Goal: Browse casually: Explore the website without a specific task or goal

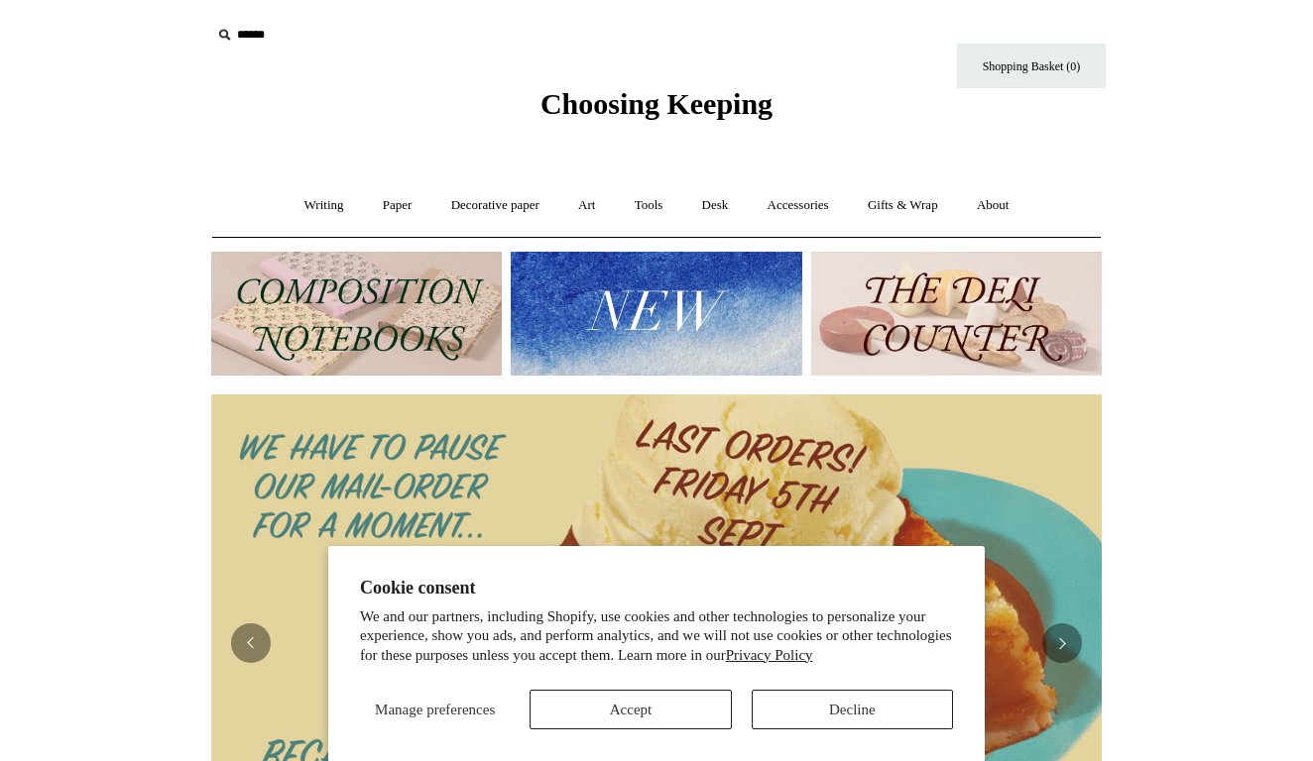
click at [660, 699] on button "Accept" at bounding box center [629, 710] width 201 height 40
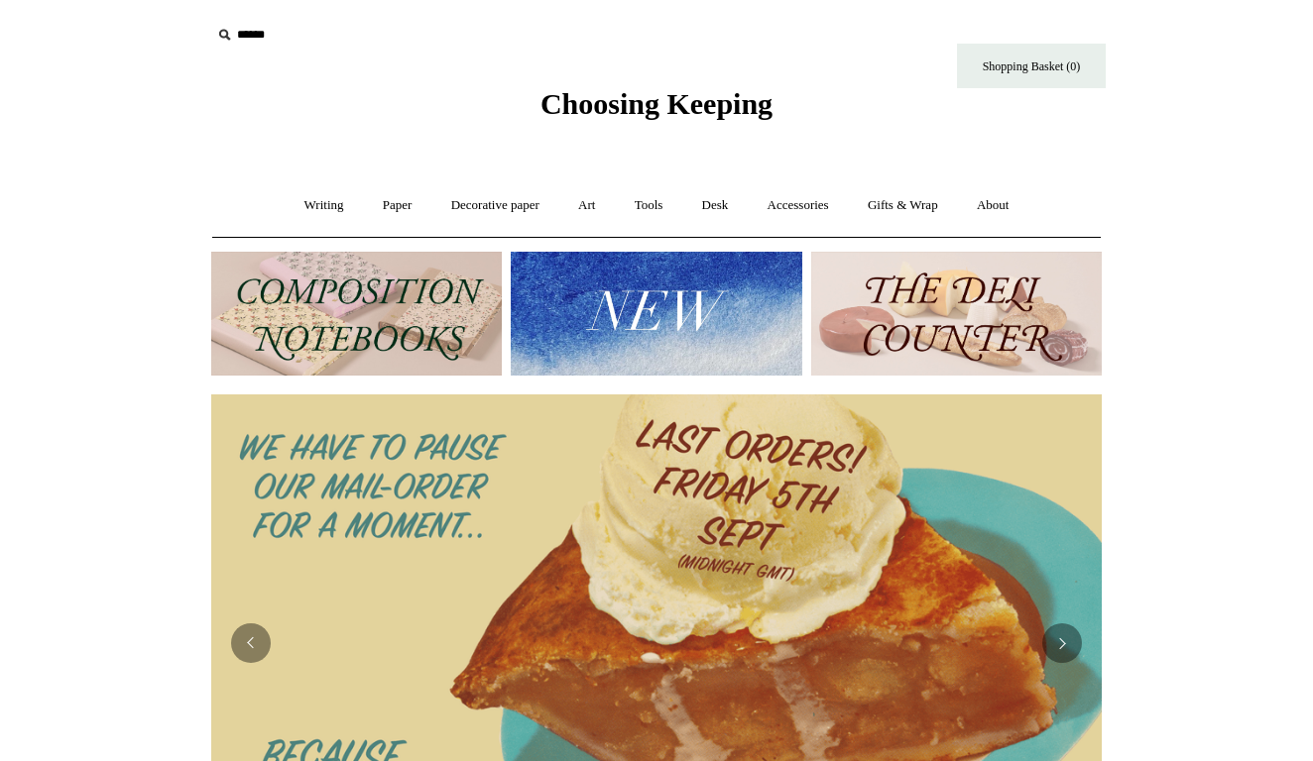
click at [947, 327] on img at bounding box center [956, 314] width 290 height 124
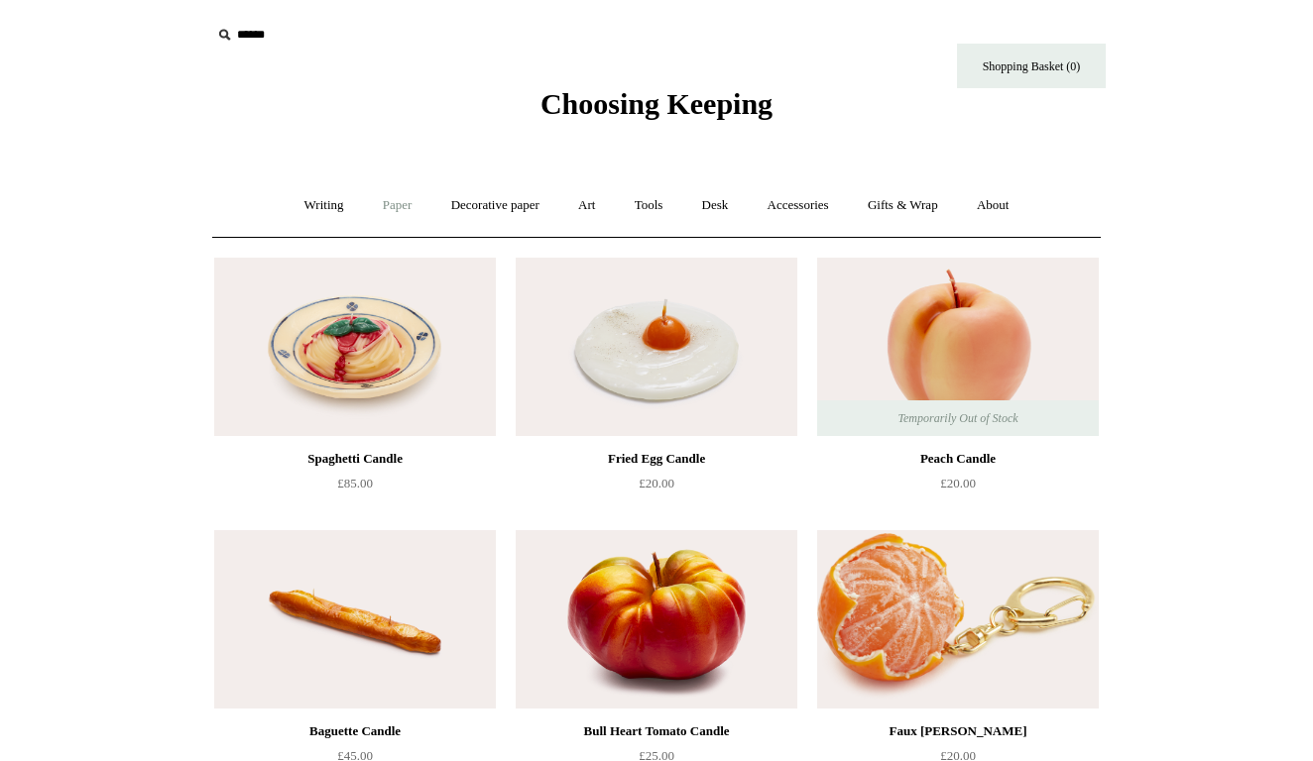
click at [385, 203] on link "Paper +" at bounding box center [397, 205] width 65 height 53
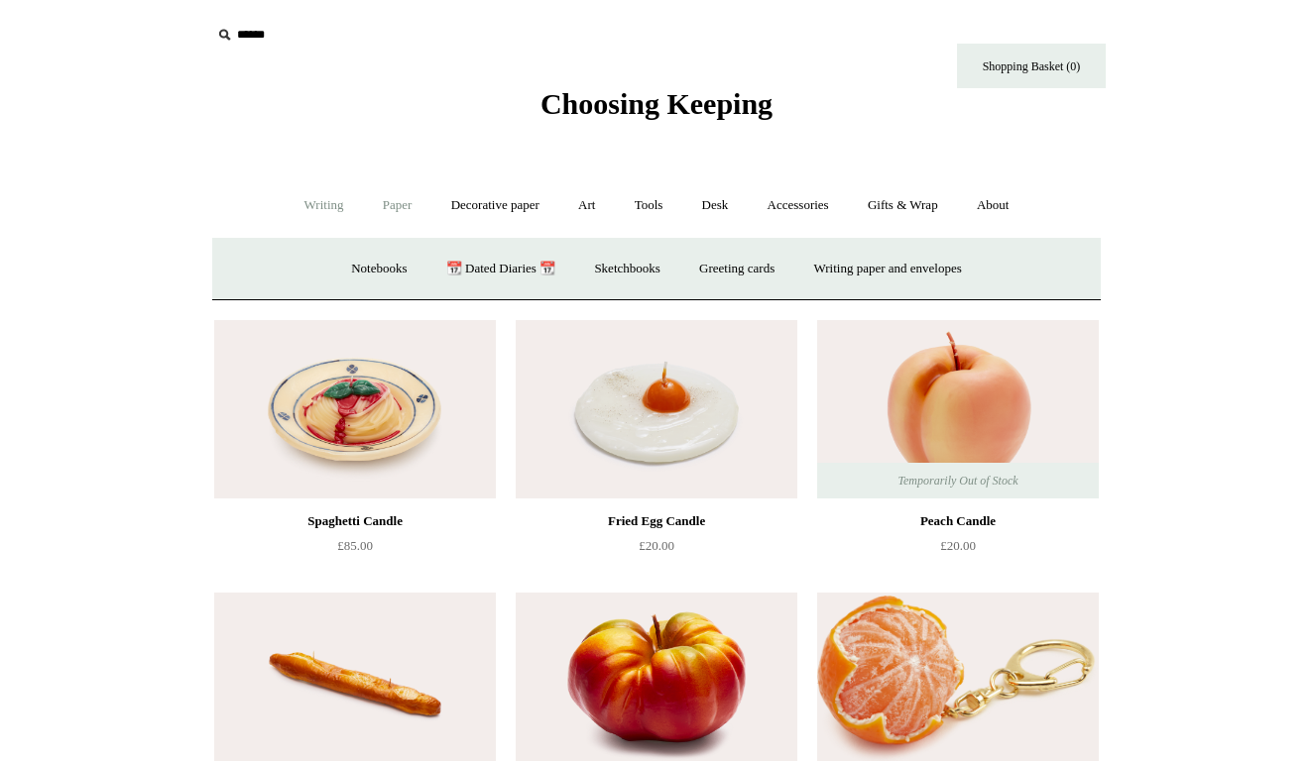
click at [325, 209] on link "Writing +" at bounding box center [324, 205] width 75 height 53
click at [400, 202] on link "Paper +" at bounding box center [397, 205] width 65 height 53
click at [382, 262] on link "Notebooks +" at bounding box center [378, 269] width 91 height 53
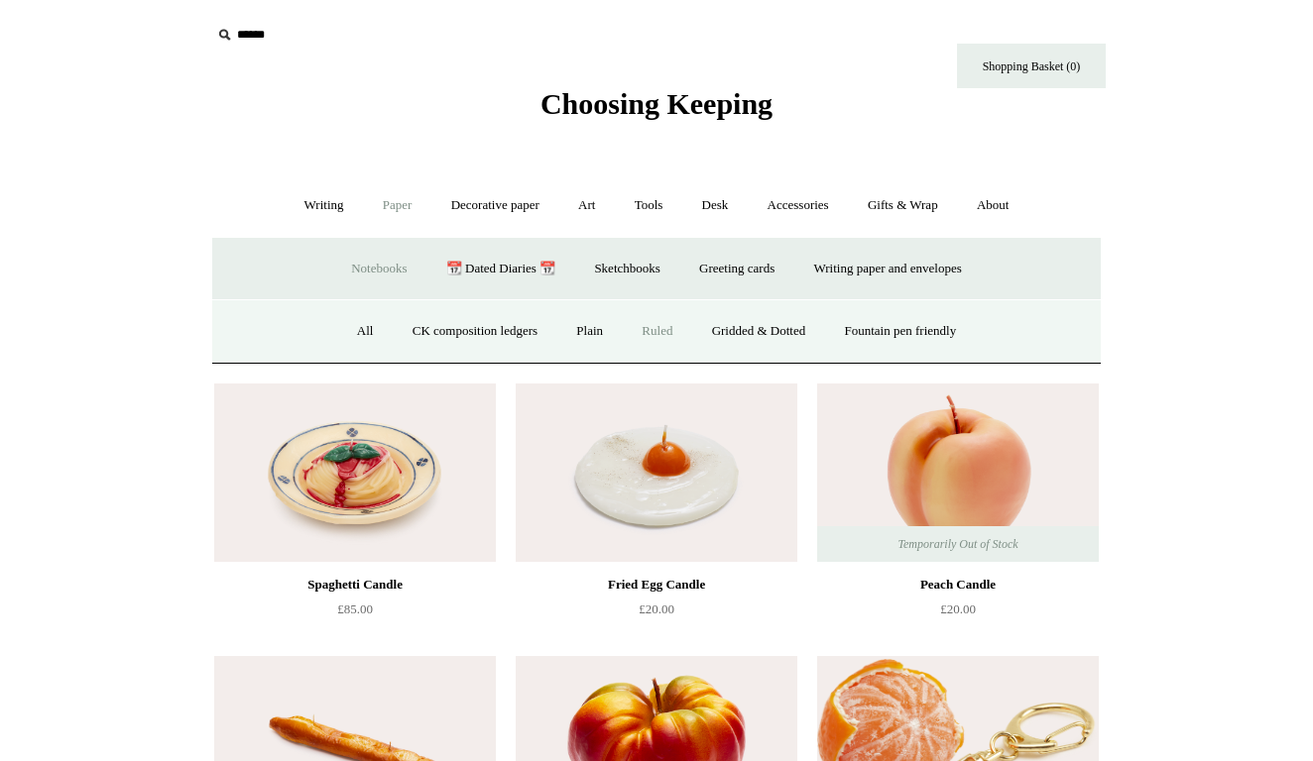
click at [649, 332] on link "Ruled" at bounding box center [657, 331] width 66 height 53
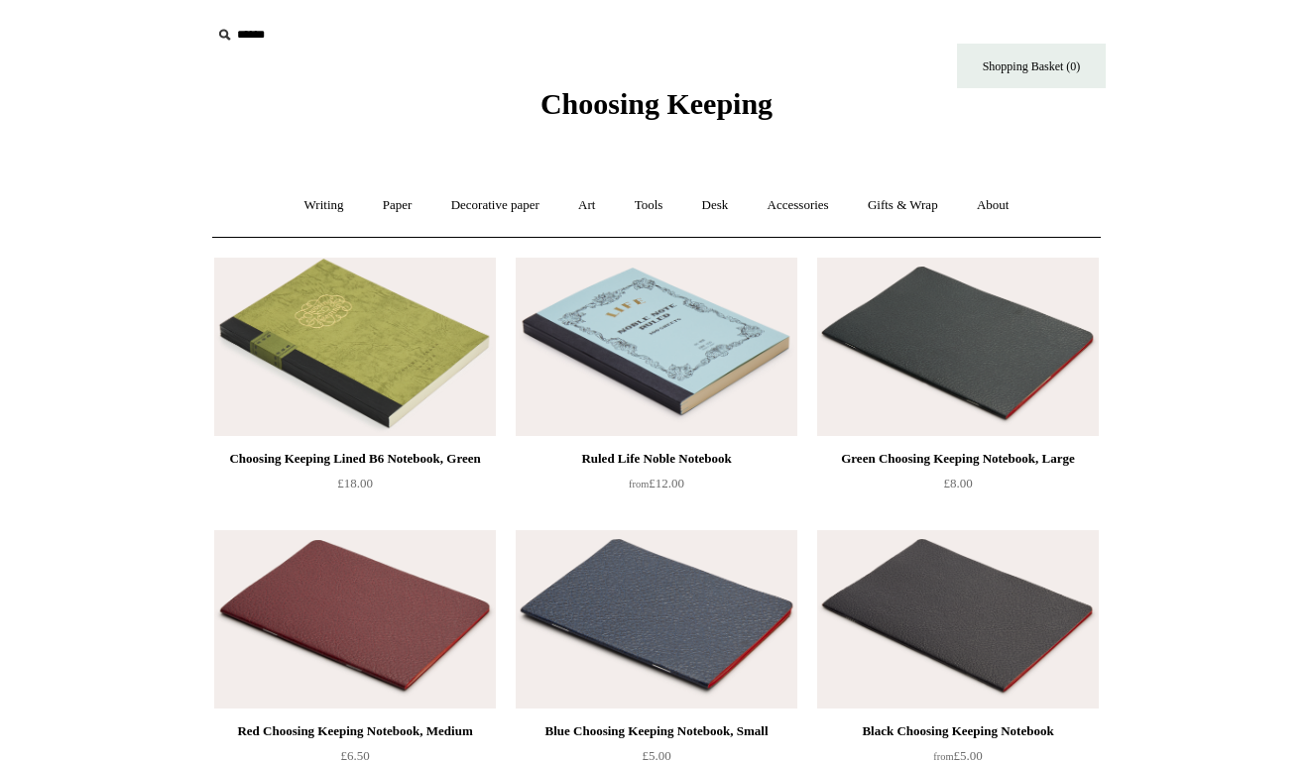
click at [926, 328] on img at bounding box center [958, 347] width 282 height 178
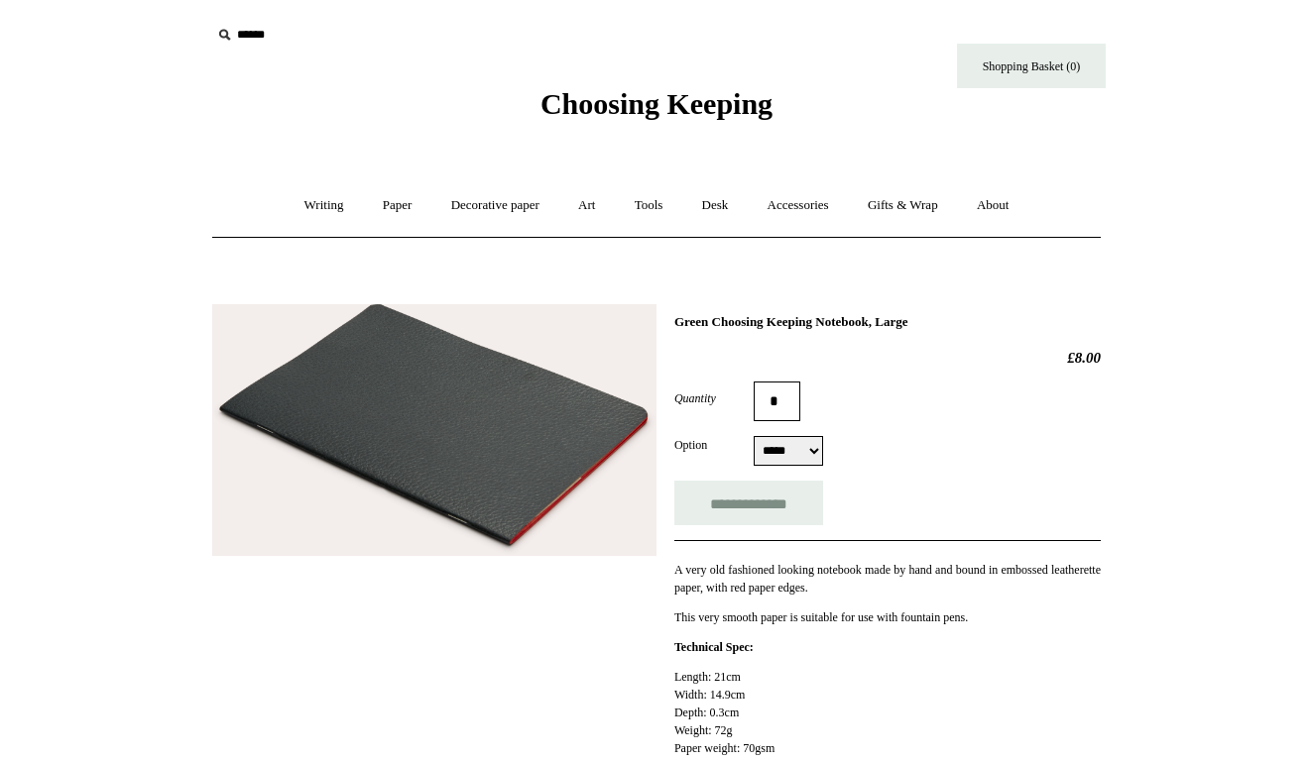
select select "*****"
click at [784, 506] on input "**********" at bounding box center [748, 503] width 149 height 45
type input "**********"
click at [726, 206] on link "Desk +" at bounding box center [715, 205] width 62 height 53
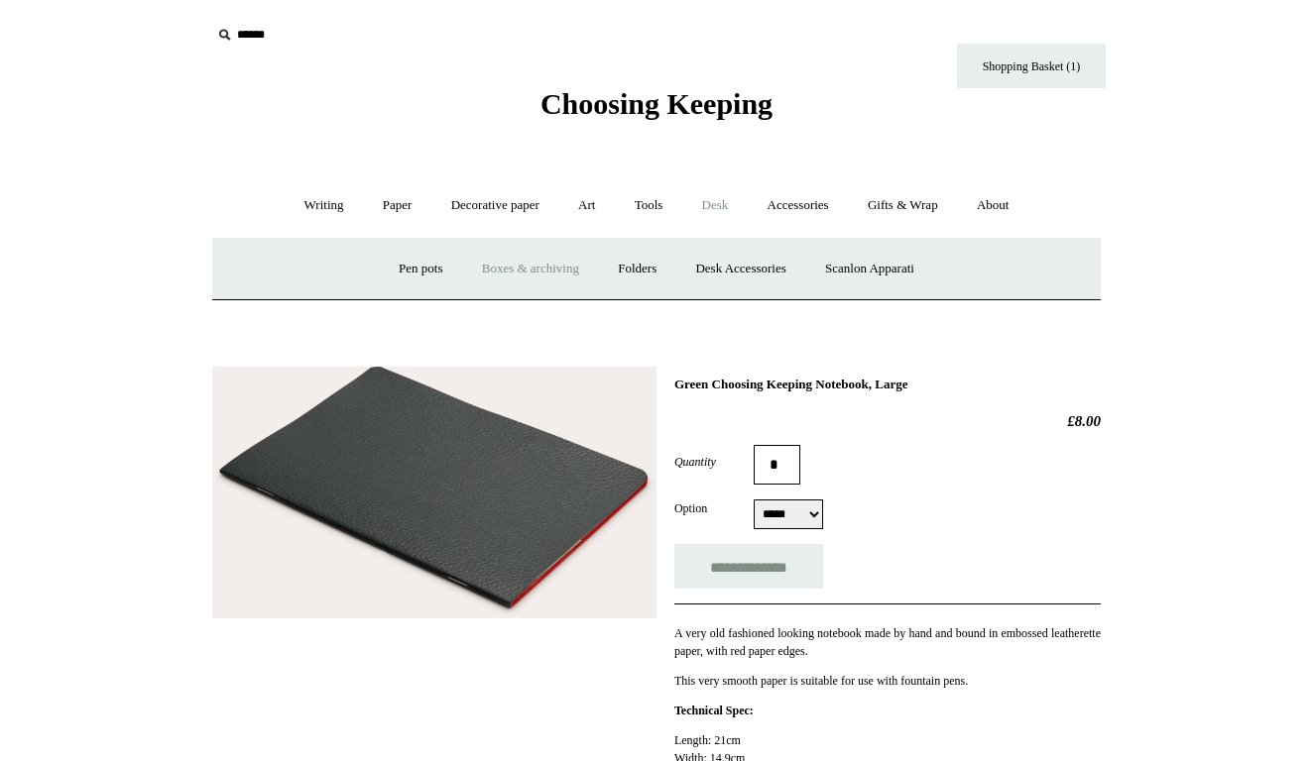
click at [530, 266] on link "Boxes & archiving" at bounding box center [530, 269] width 133 height 53
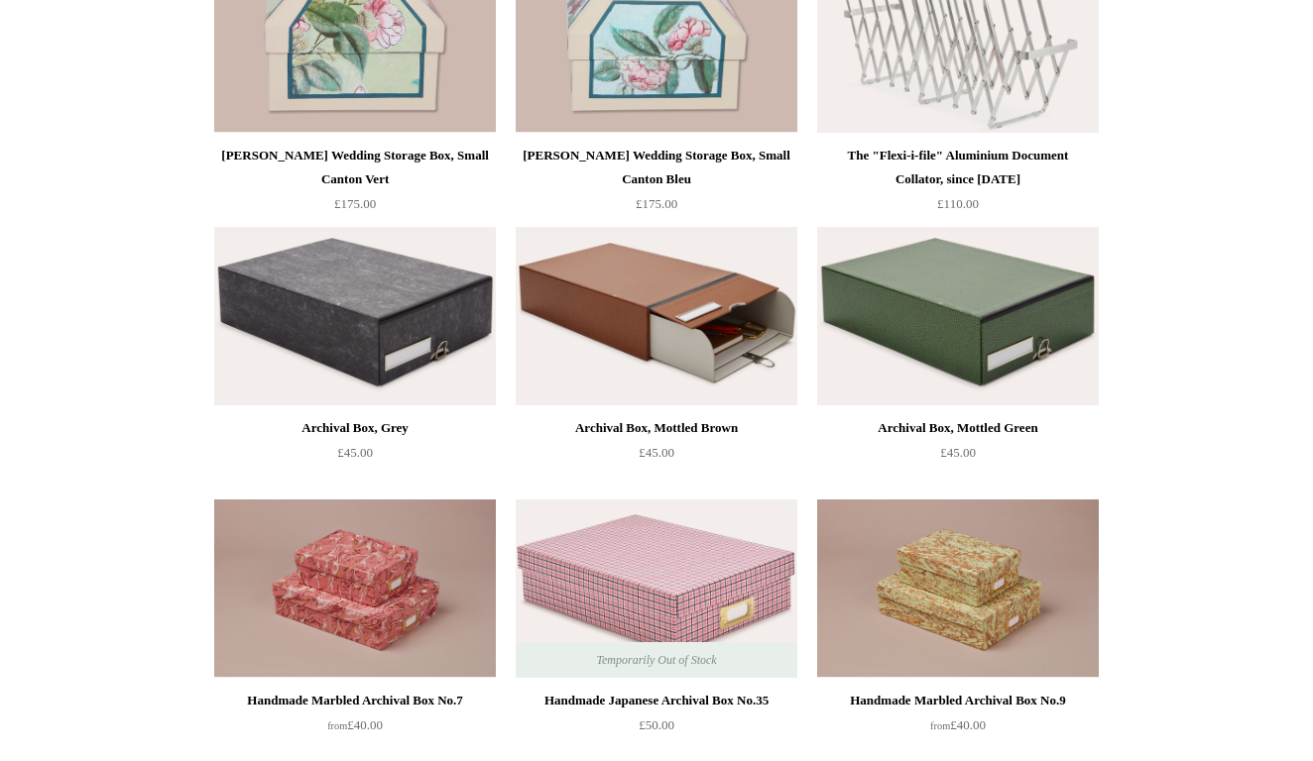
scroll to position [576, 0]
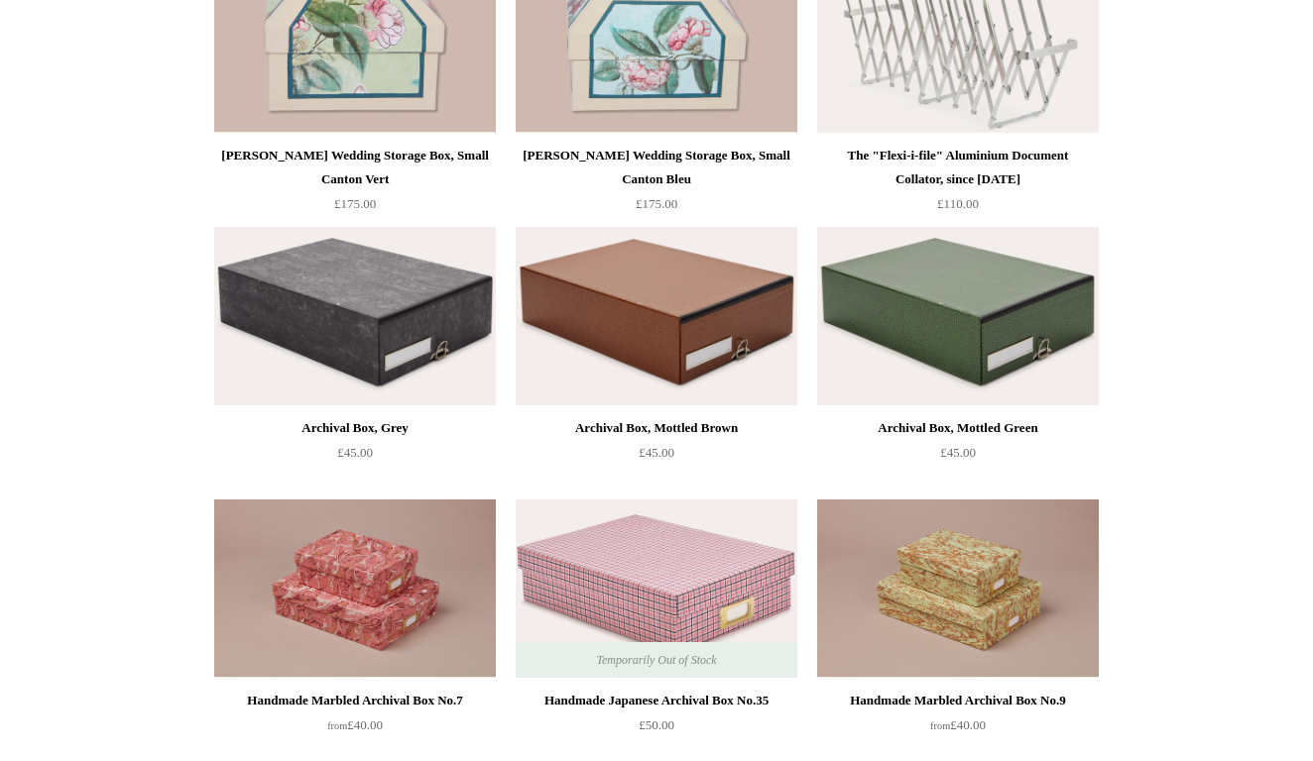
click at [982, 579] on img at bounding box center [958, 589] width 282 height 178
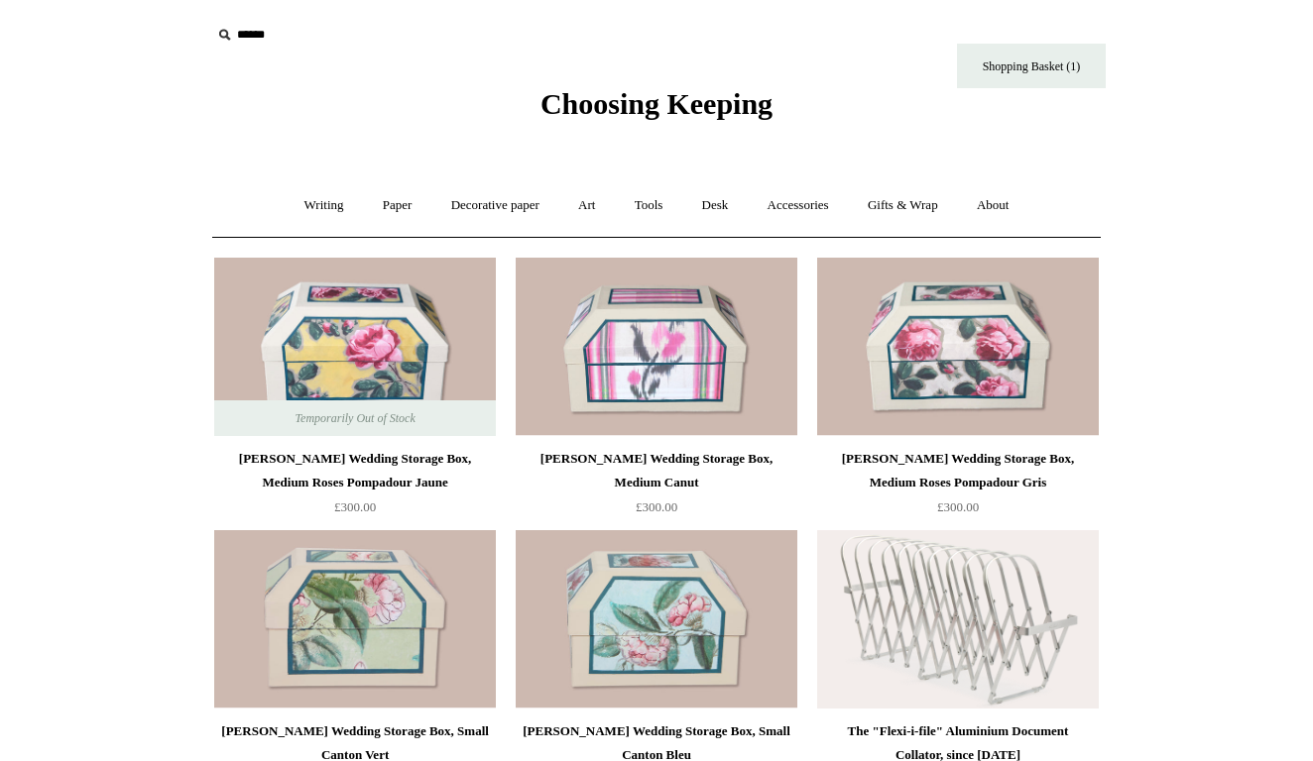
scroll to position [0, 0]
click at [663, 204] on link "Tools +" at bounding box center [649, 205] width 64 height 53
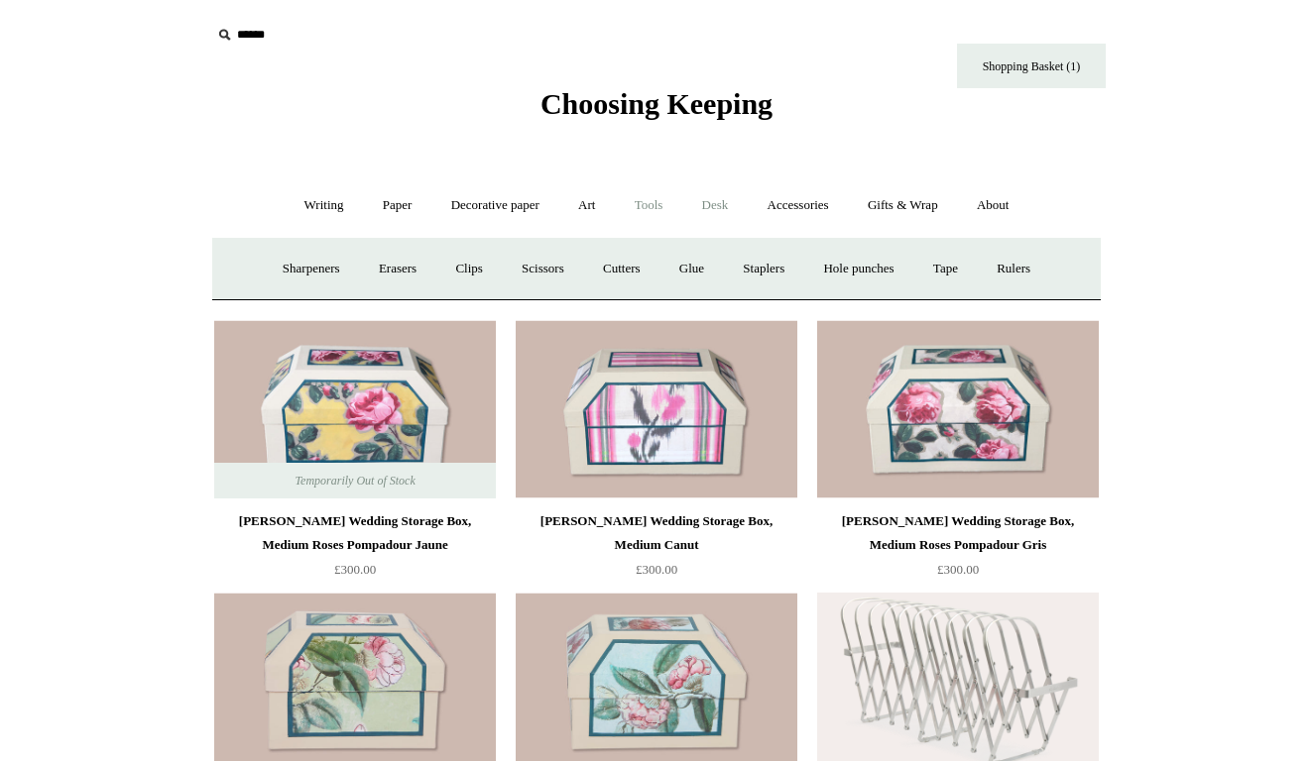
click at [722, 209] on link "Desk +" at bounding box center [715, 205] width 62 height 53
click at [633, 273] on link "Folders" at bounding box center [637, 269] width 74 height 53
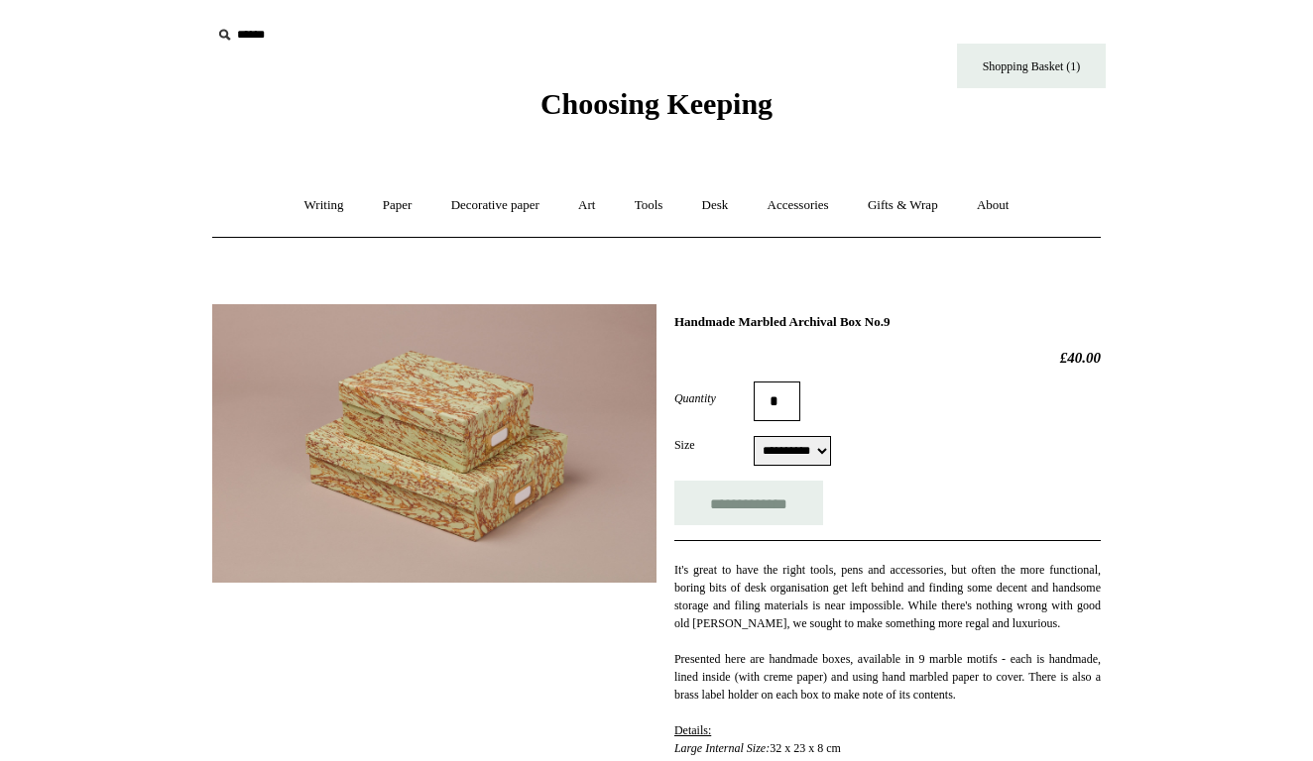
select select "**********"
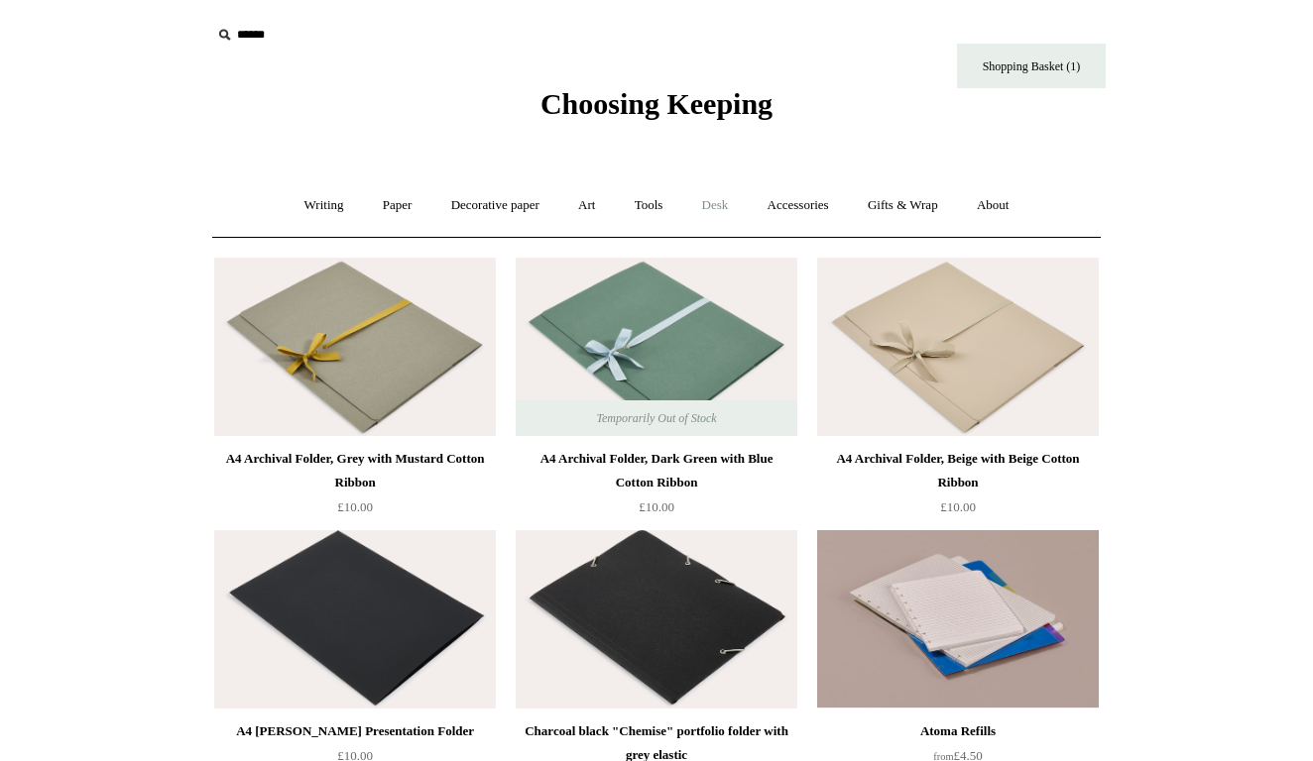
click at [727, 210] on link "Desk +" at bounding box center [715, 205] width 62 height 53
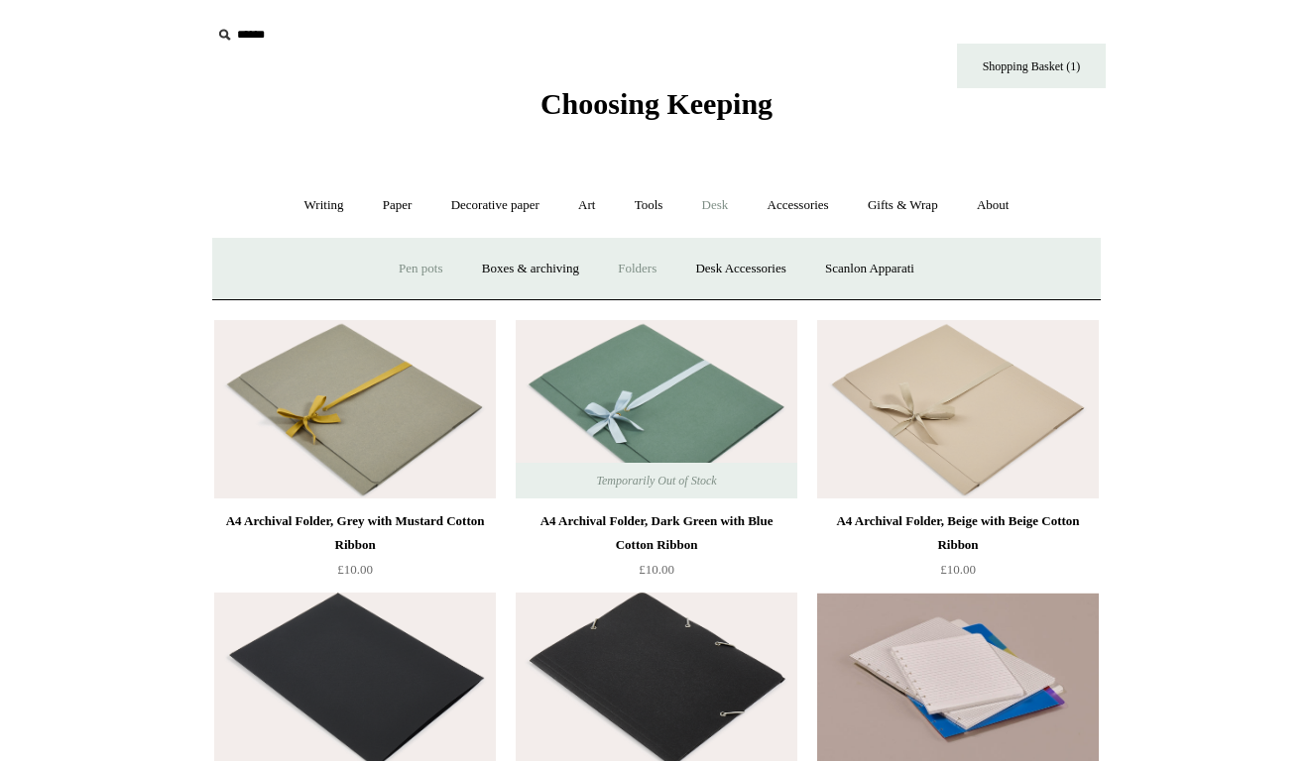
click at [415, 272] on link "Pen pots" at bounding box center [420, 269] width 79 height 53
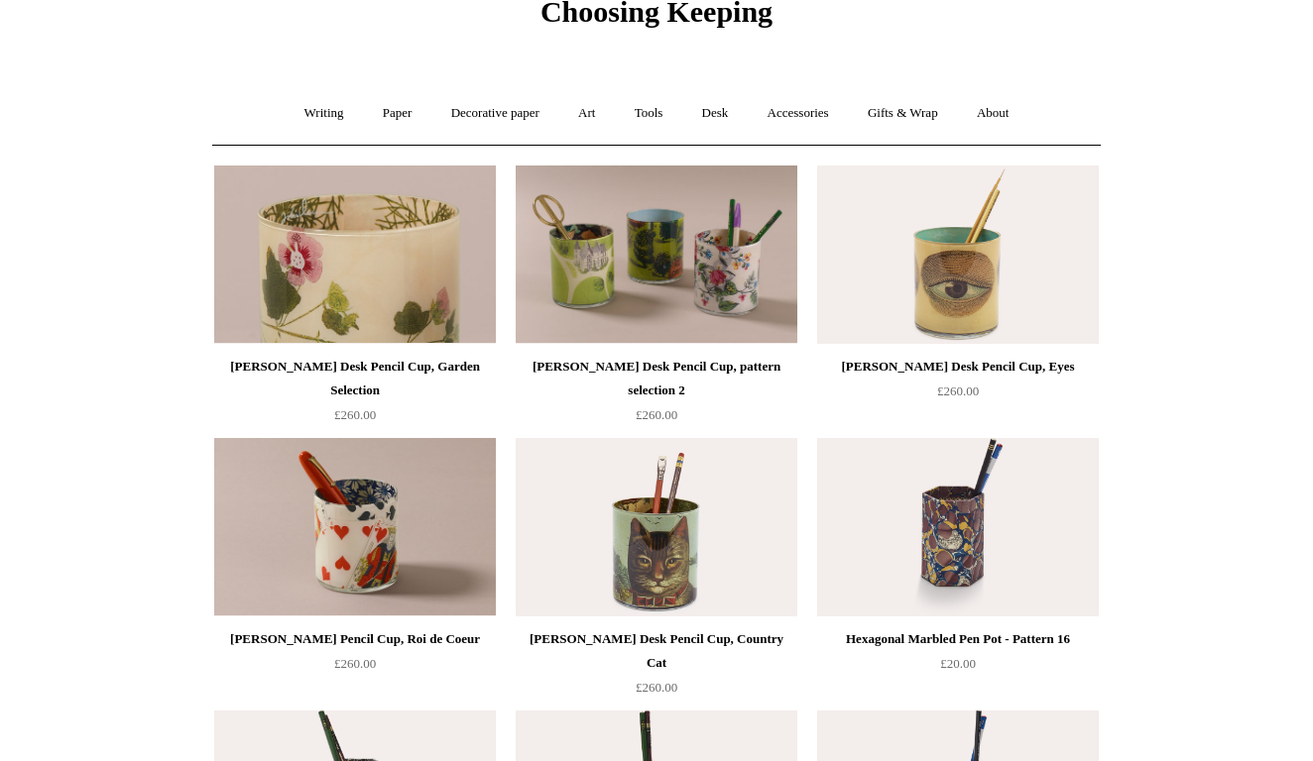
scroll to position [87, 0]
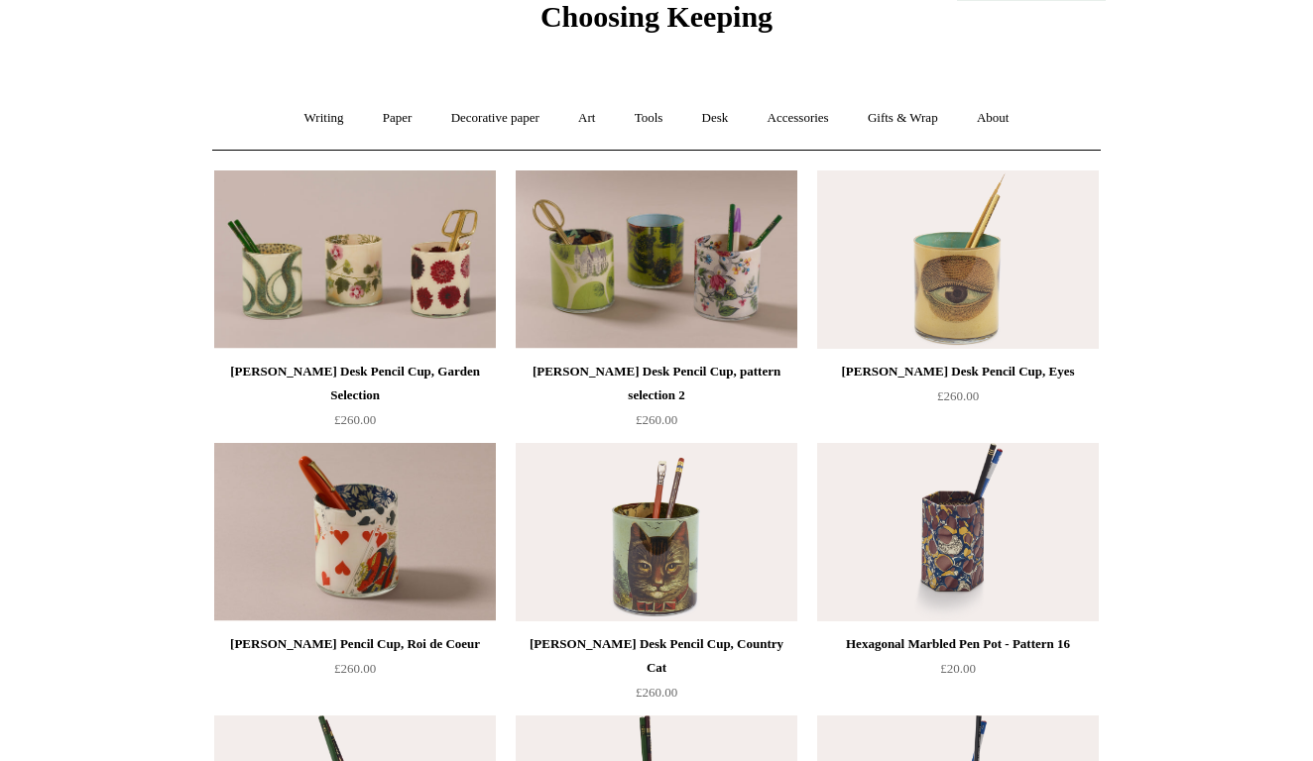
click at [984, 536] on img at bounding box center [958, 532] width 282 height 178
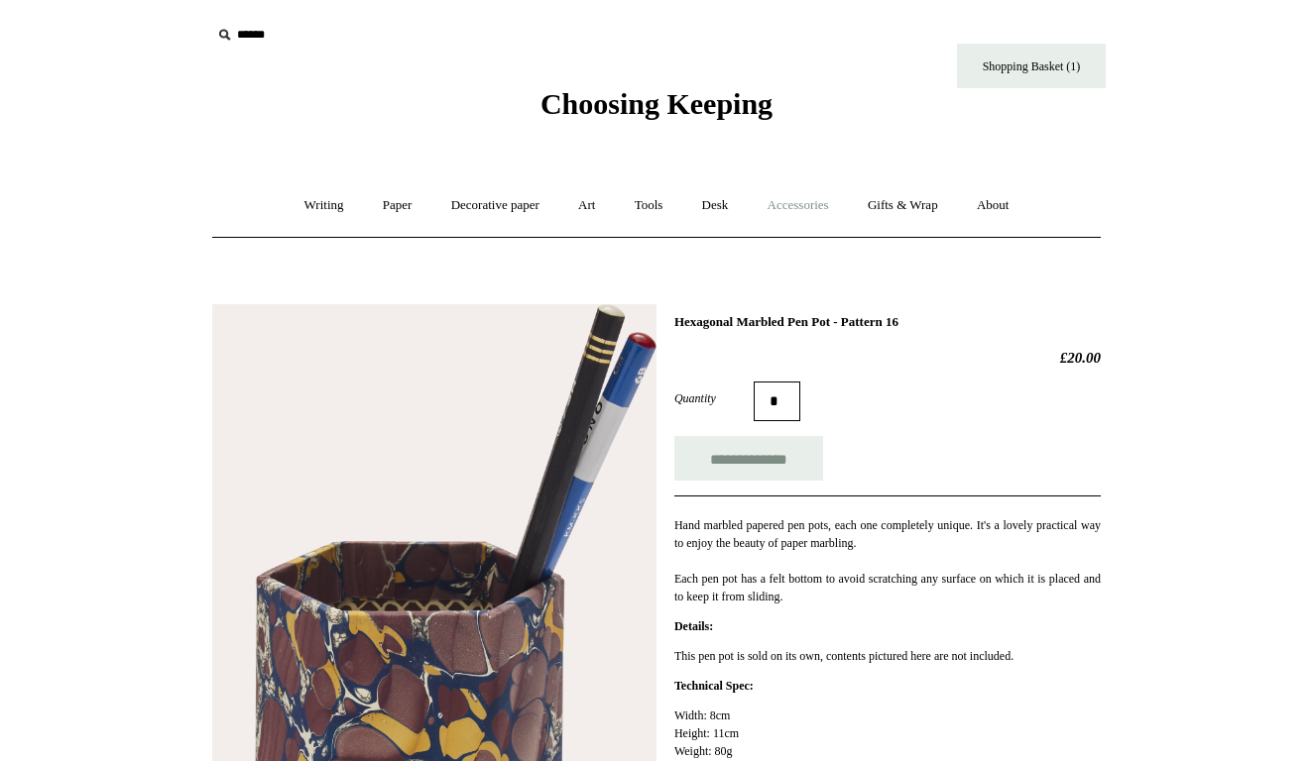
click at [822, 209] on link "Accessories +" at bounding box center [797, 205] width 97 height 53
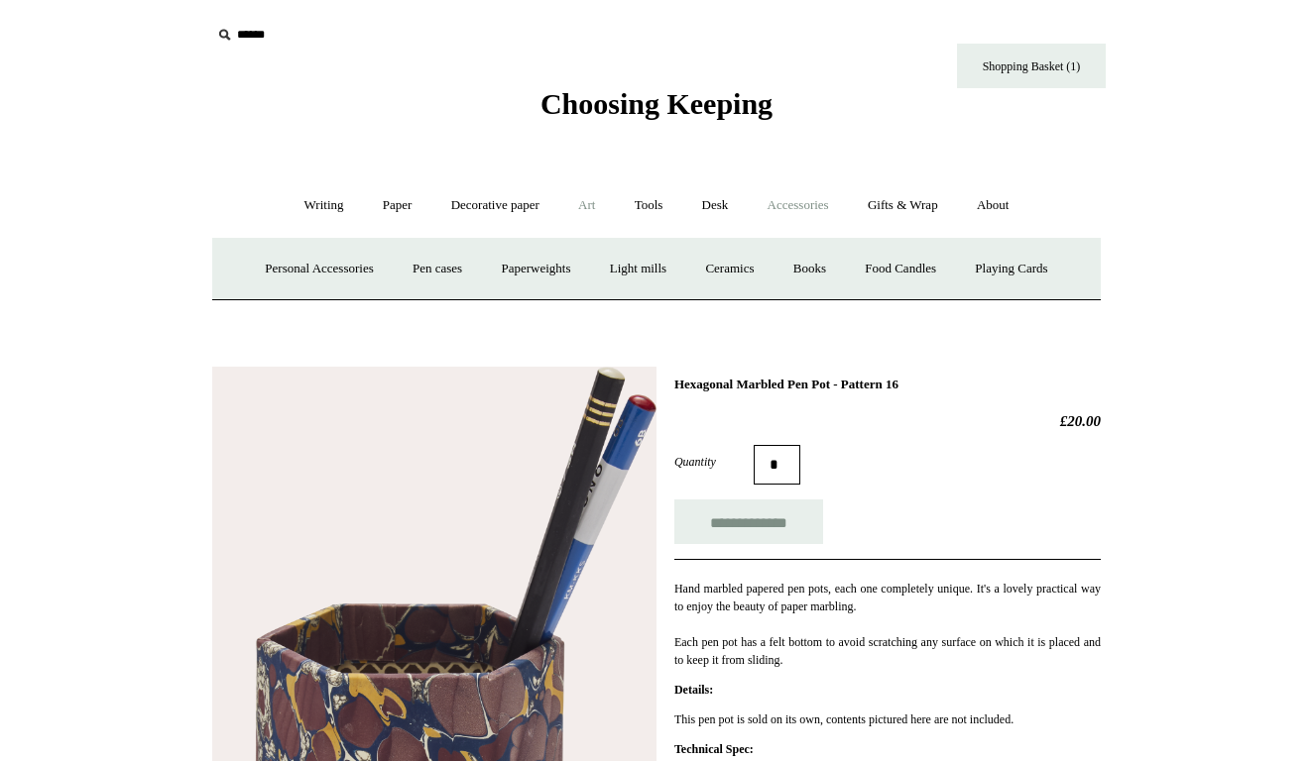
click at [597, 202] on link "Art +" at bounding box center [586, 205] width 53 height 53
click at [655, 211] on link "Tools +" at bounding box center [649, 205] width 64 height 53
click at [714, 204] on link "Desk +" at bounding box center [715, 205] width 62 height 53
click at [500, 205] on link "Decorative paper +" at bounding box center [495, 205] width 124 height 53
click at [398, 200] on link "Paper +" at bounding box center [397, 205] width 65 height 53
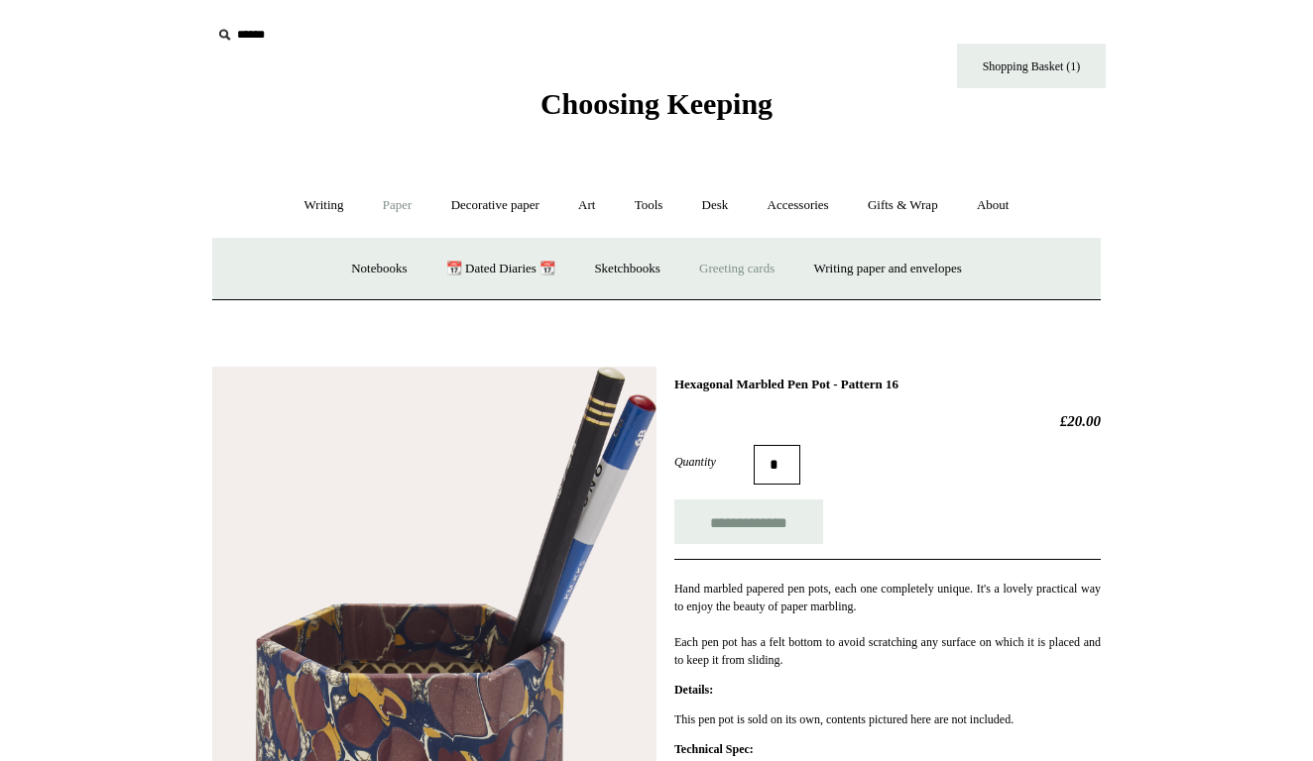
click at [734, 267] on link "Greeting cards +" at bounding box center [736, 269] width 111 height 53
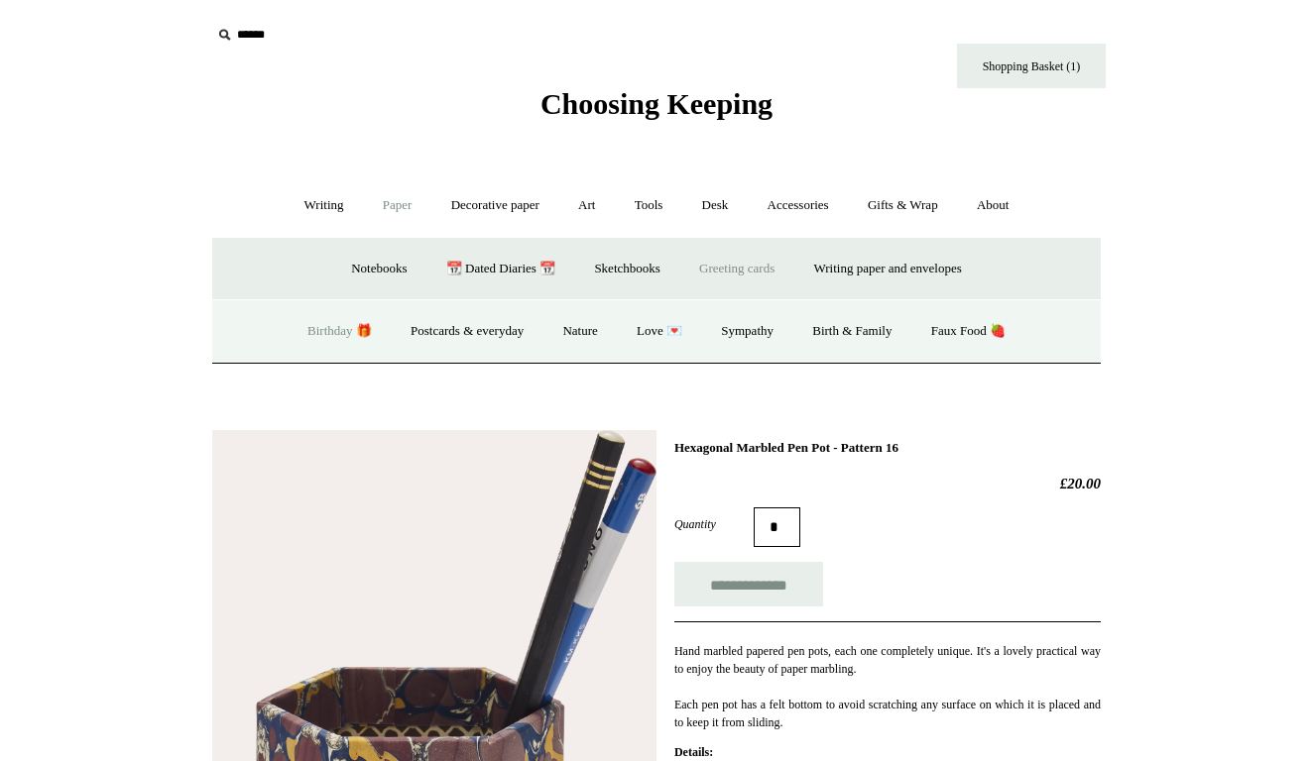
click at [318, 326] on link "Birthday 🎁" at bounding box center [339, 331] width 100 height 53
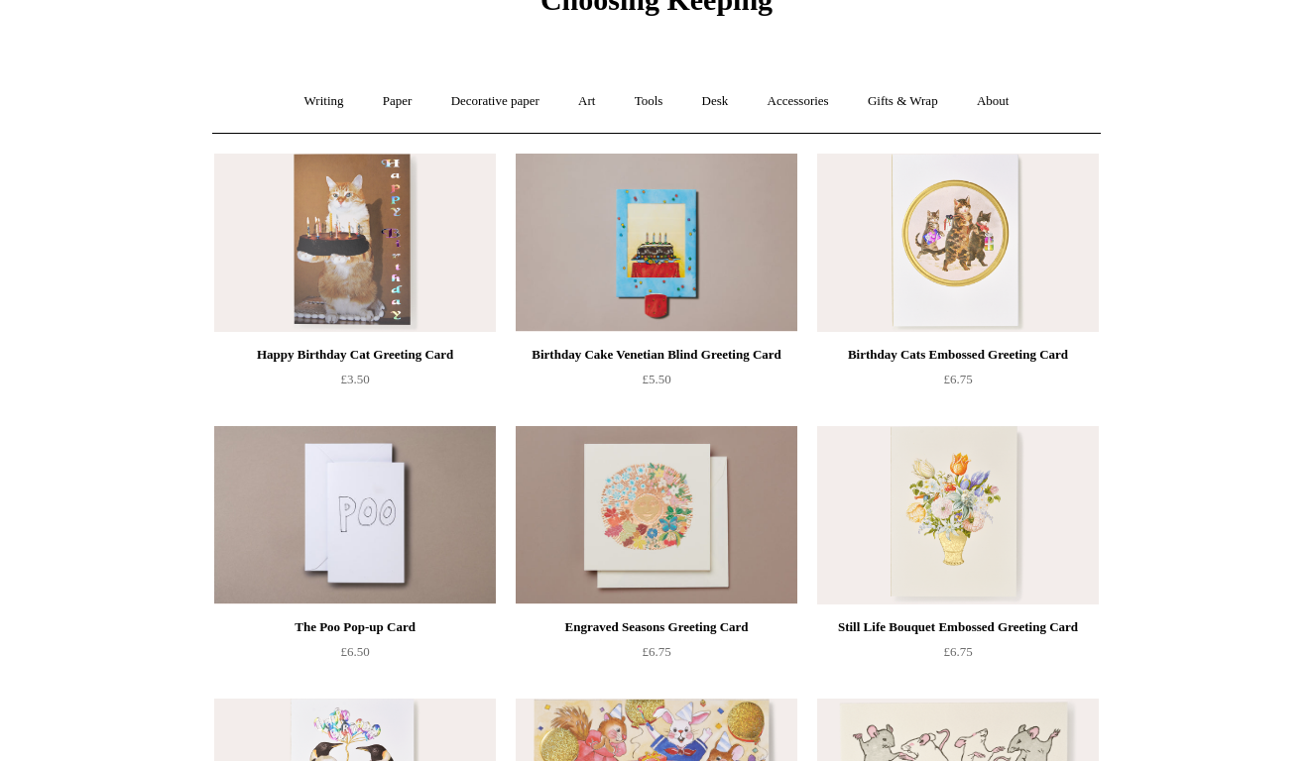
scroll to position [112, 0]
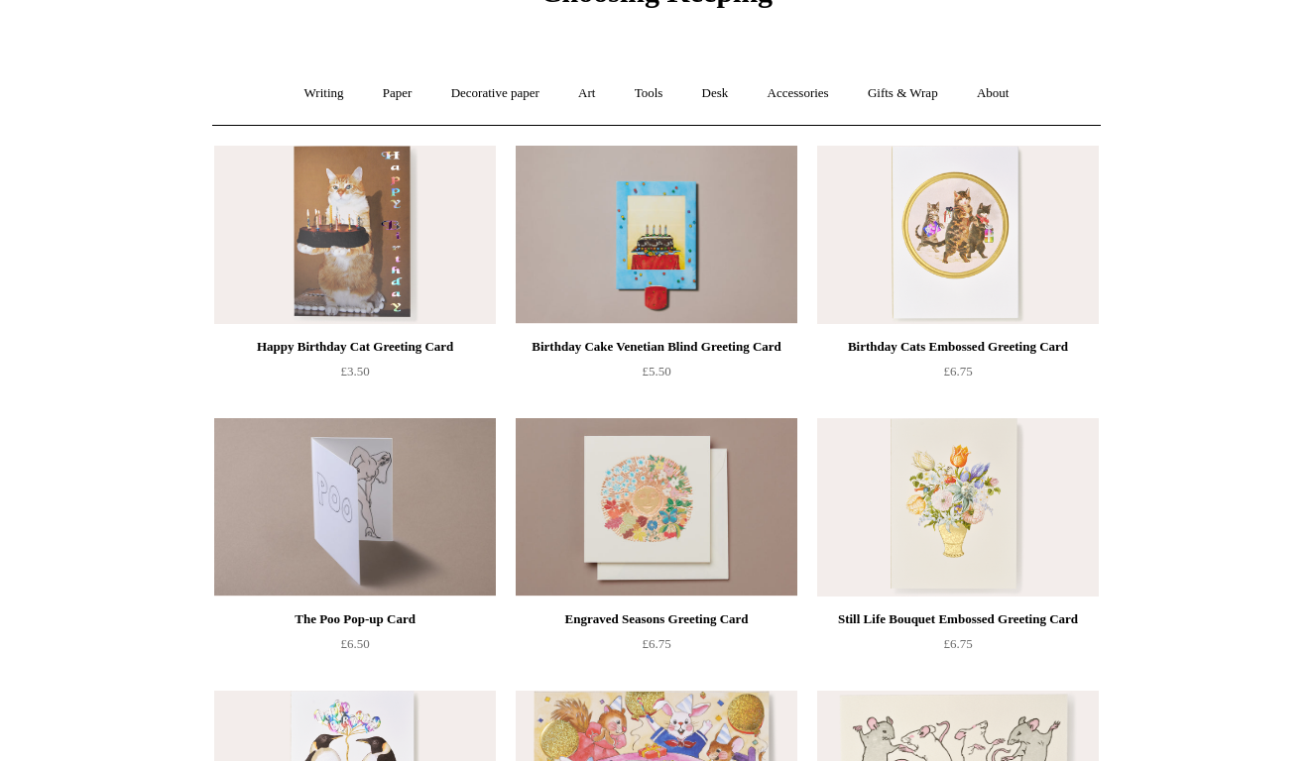
click at [425, 534] on img at bounding box center [355, 507] width 282 height 178
click at [364, 508] on img at bounding box center [355, 507] width 282 height 178
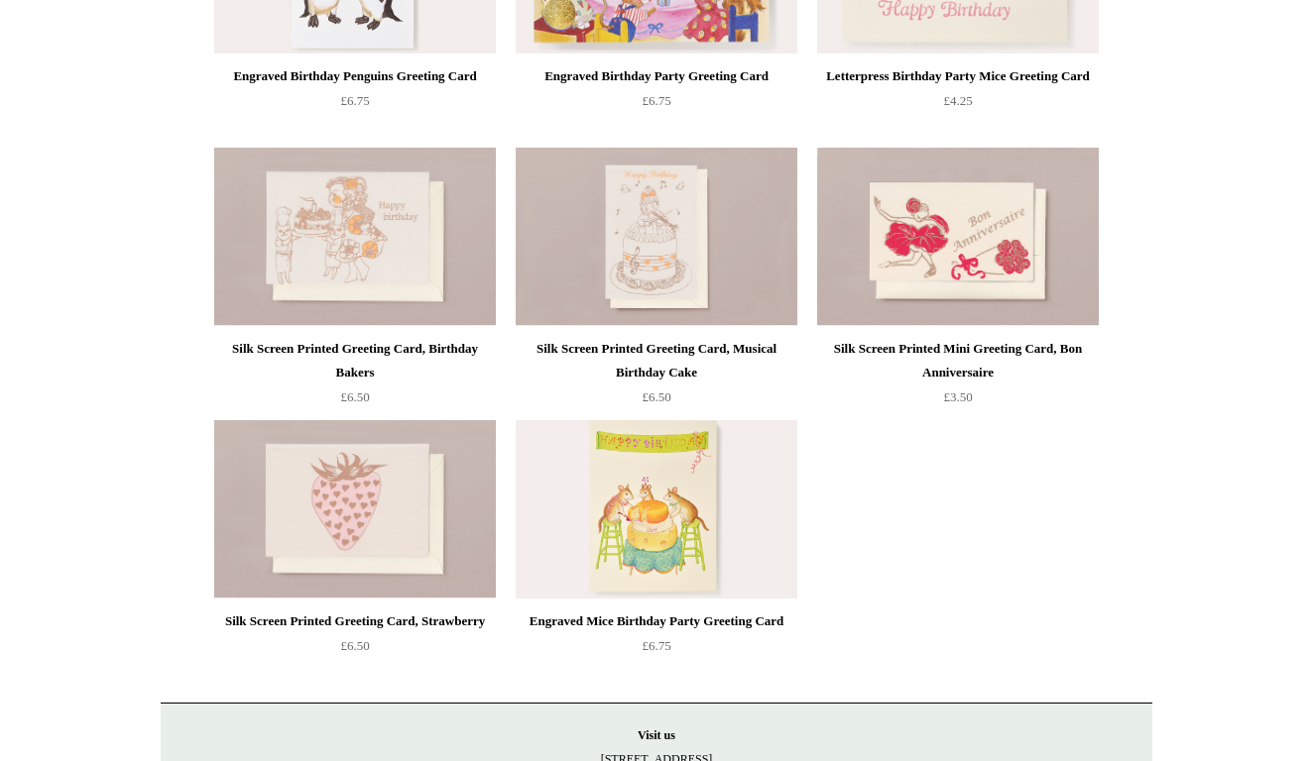
scroll to position [931, 0]
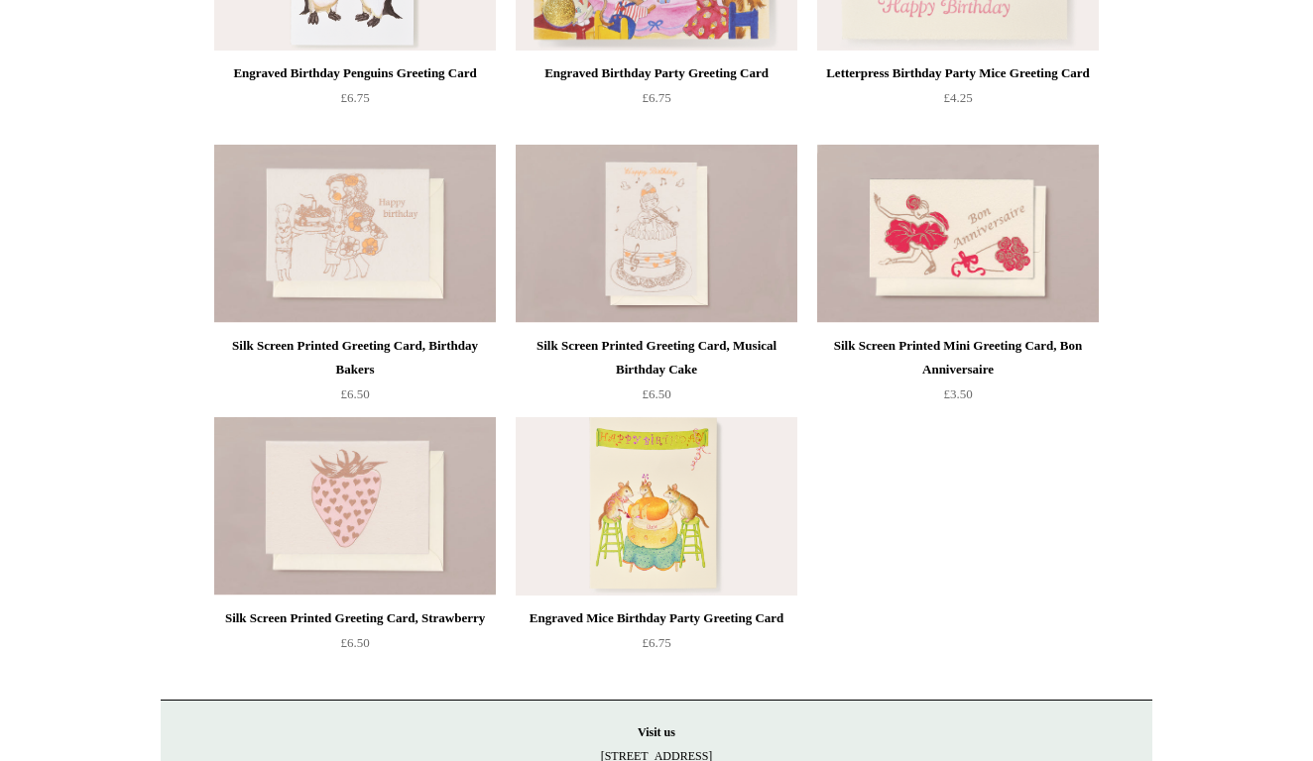
click at [627, 533] on img at bounding box center [657, 506] width 282 height 178
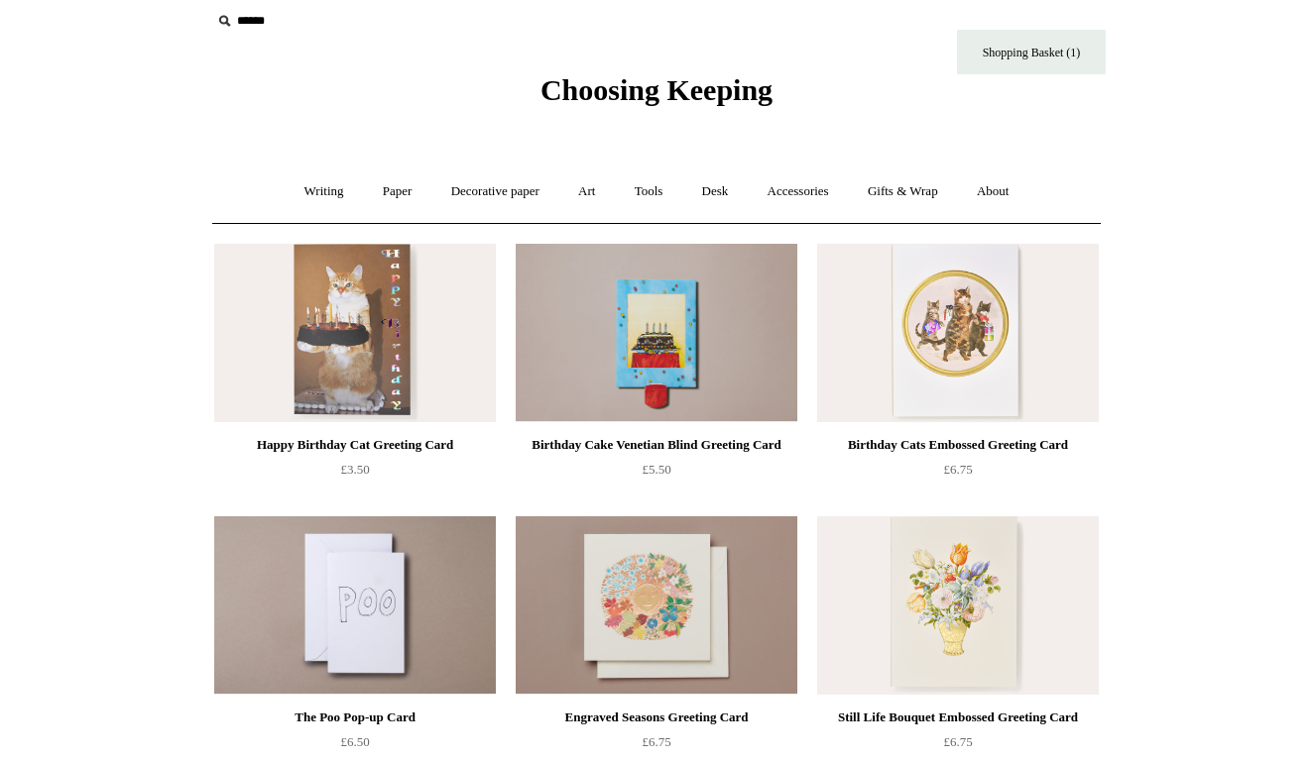
scroll to position [12, 0]
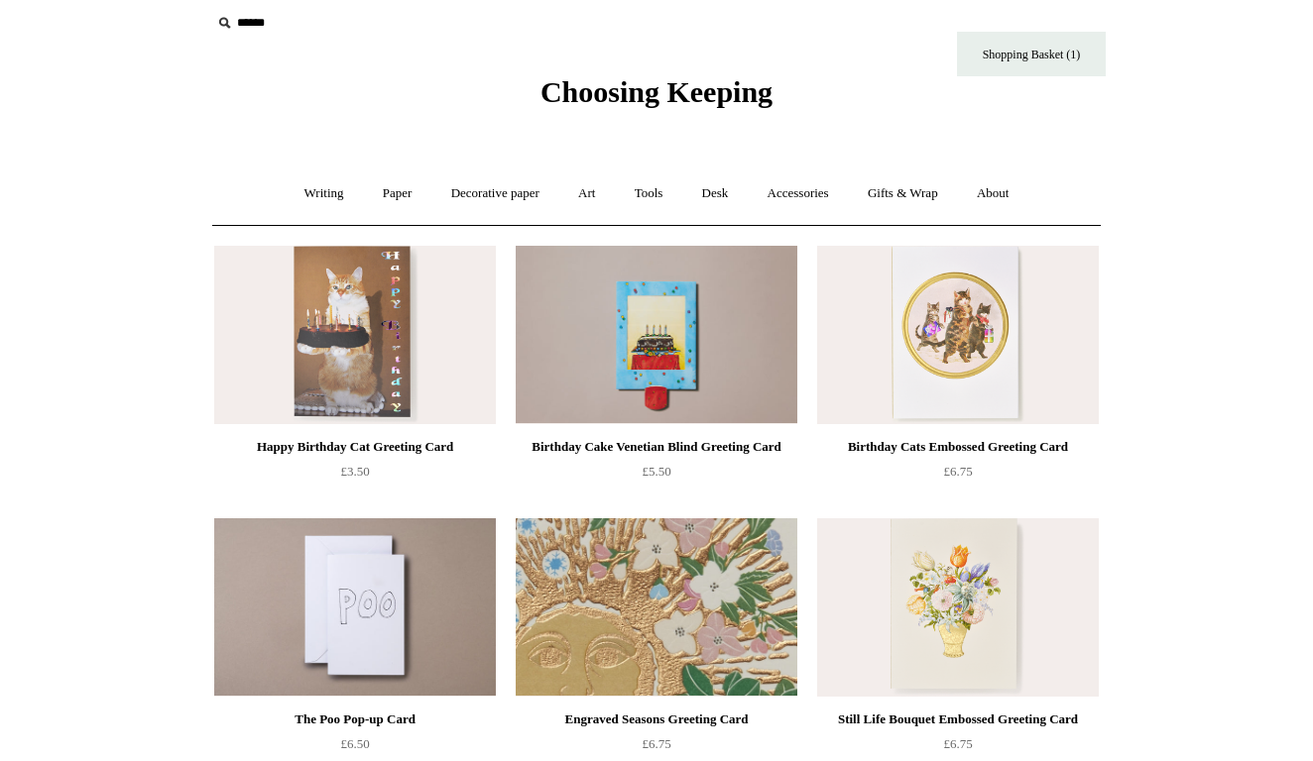
click at [706, 569] on img at bounding box center [657, 607] width 282 height 178
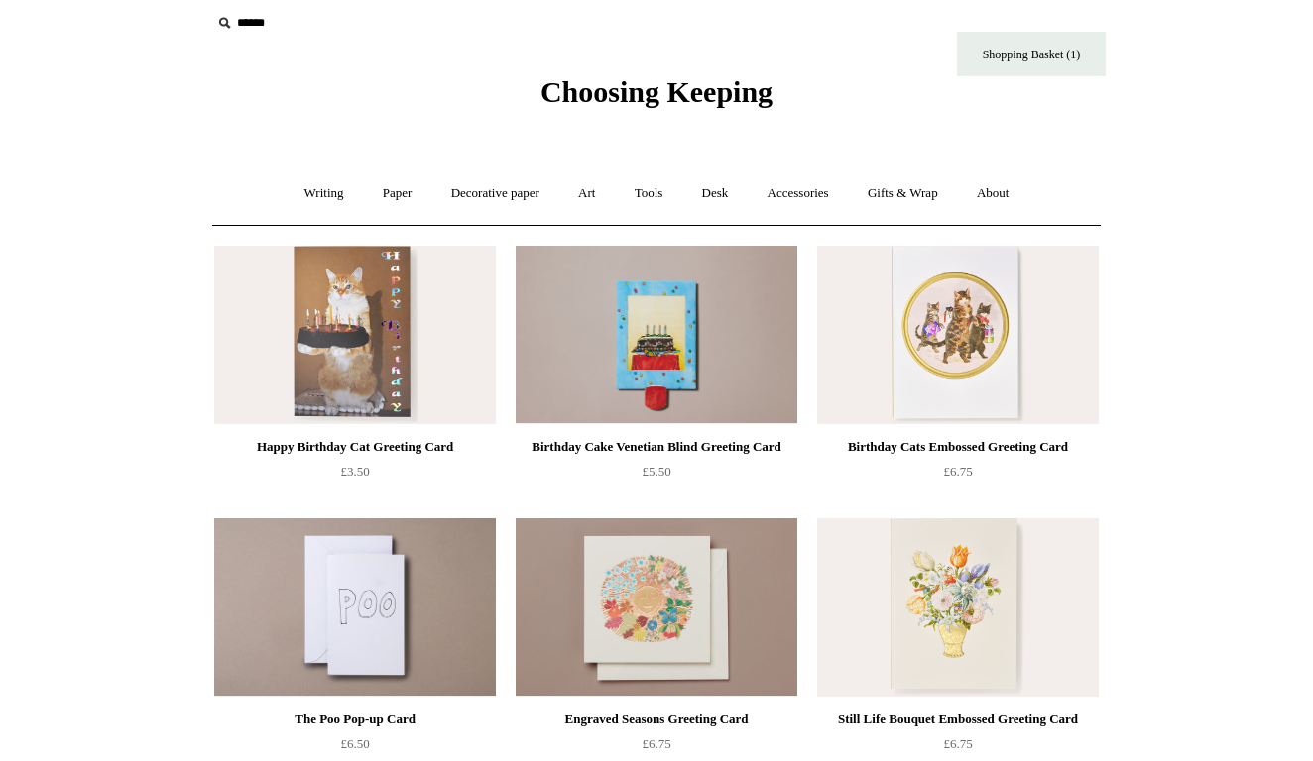
click at [353, 381] on img at bounding box center [355, 335] width 282 height 178
click at [632, 287] on img at bounding box center [657, 335] width 282 height 178
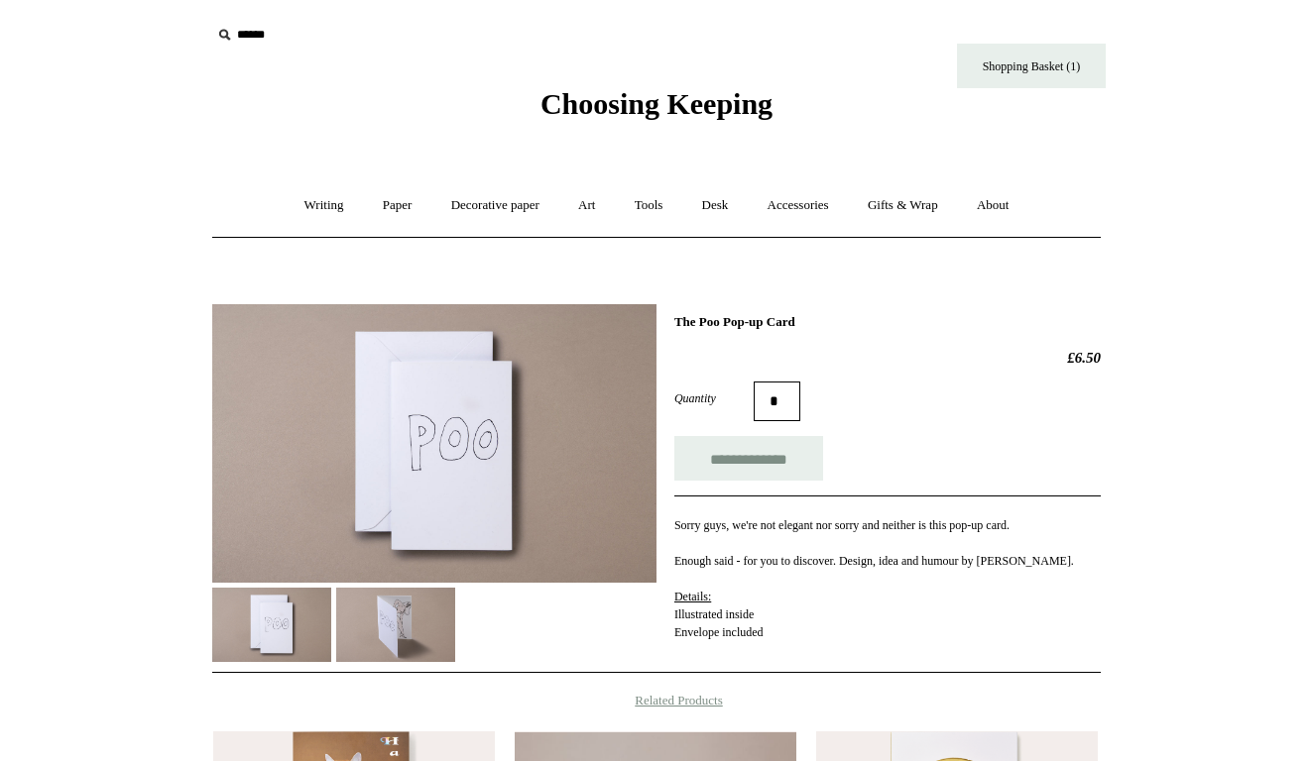
click at [408, 631] on img at bounding box center [395, 625] width 119 height 74
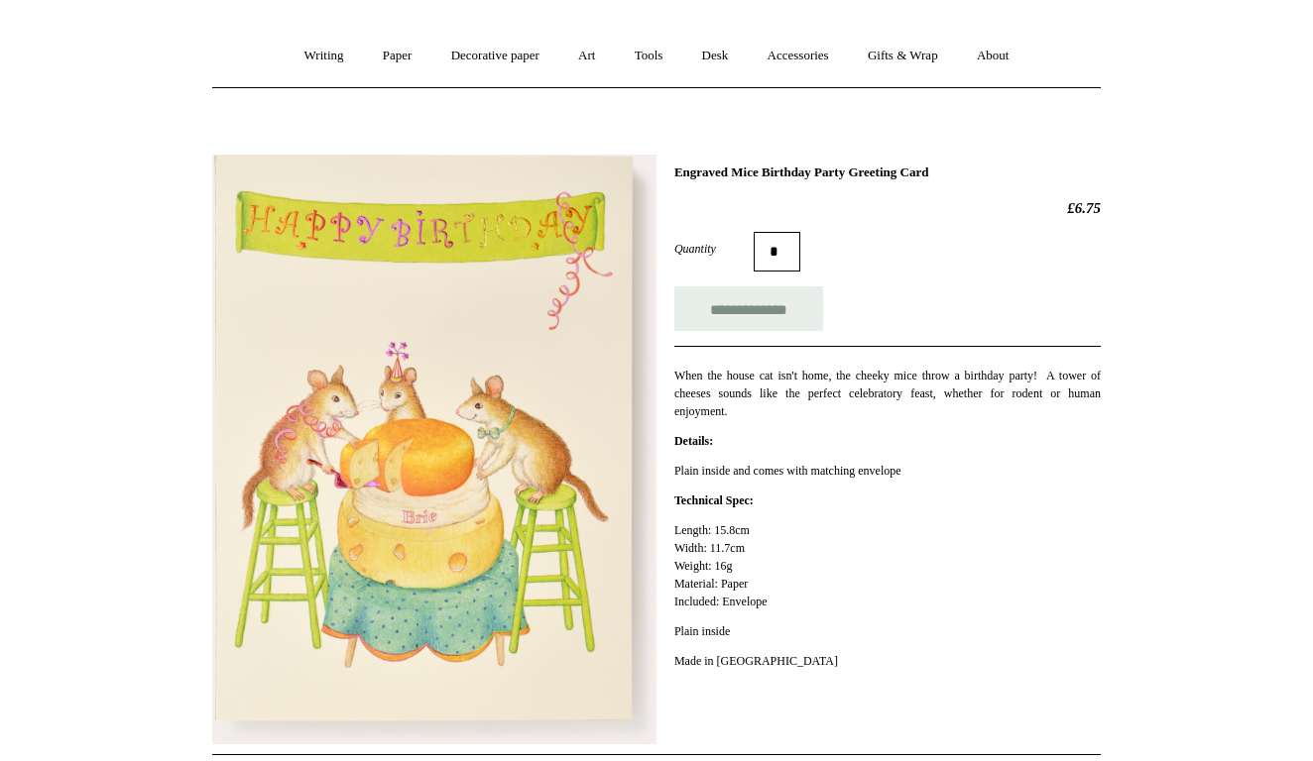
scroll to position [151, 0]
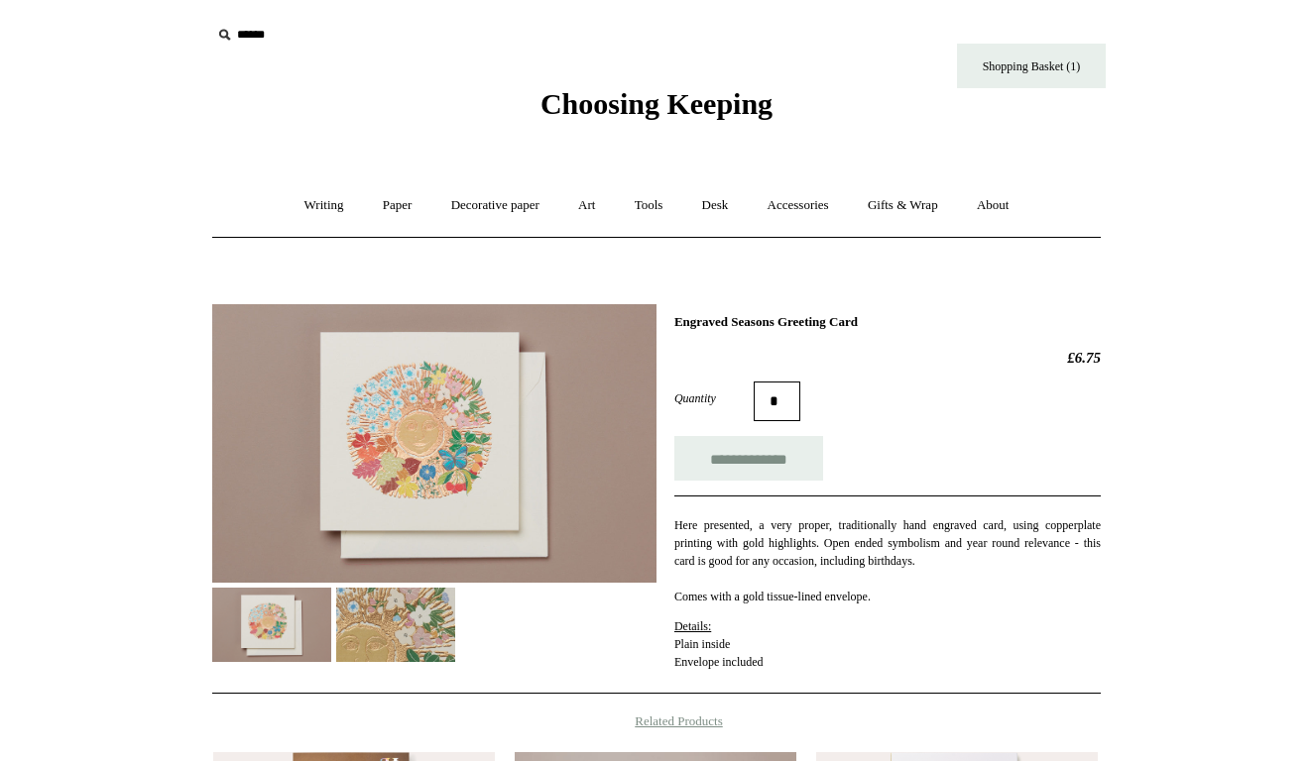
click at [394, 580] on img at bounding box center [434, 443] width 444 height 279
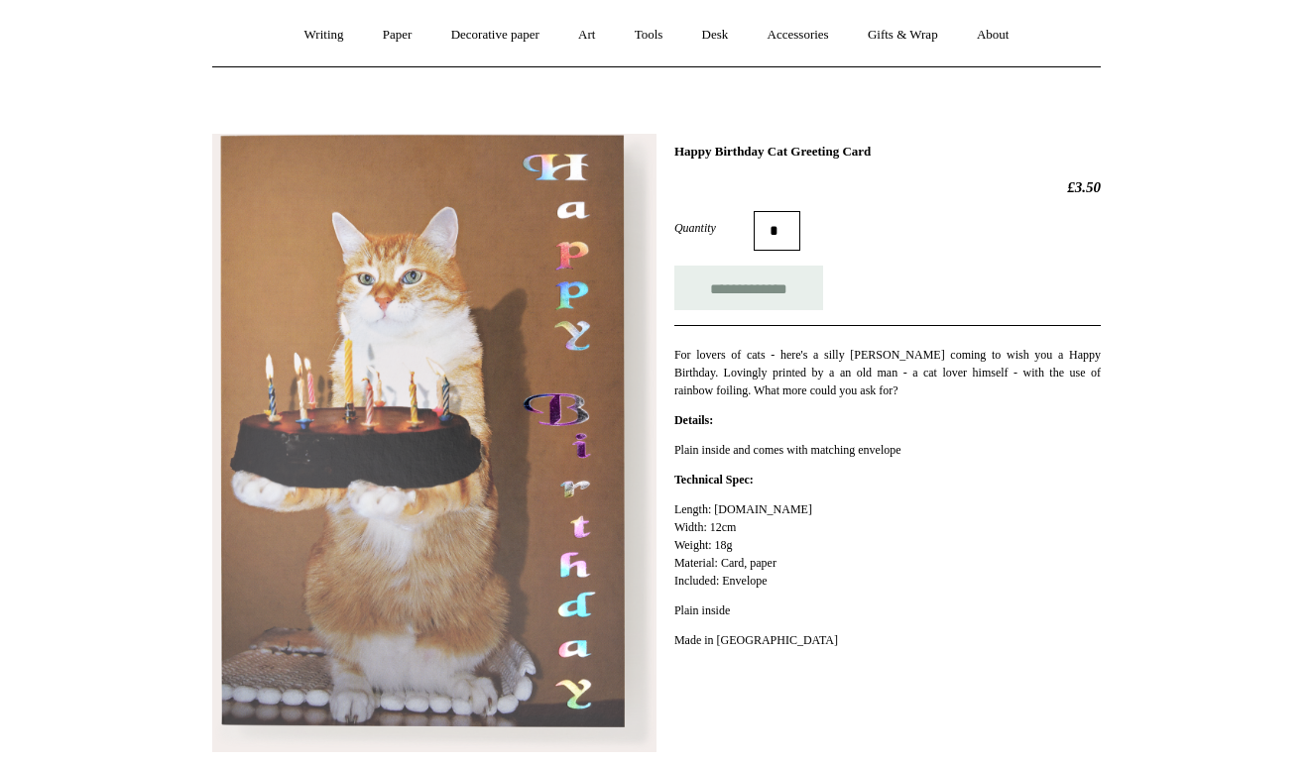
scroll to position [170, 0]
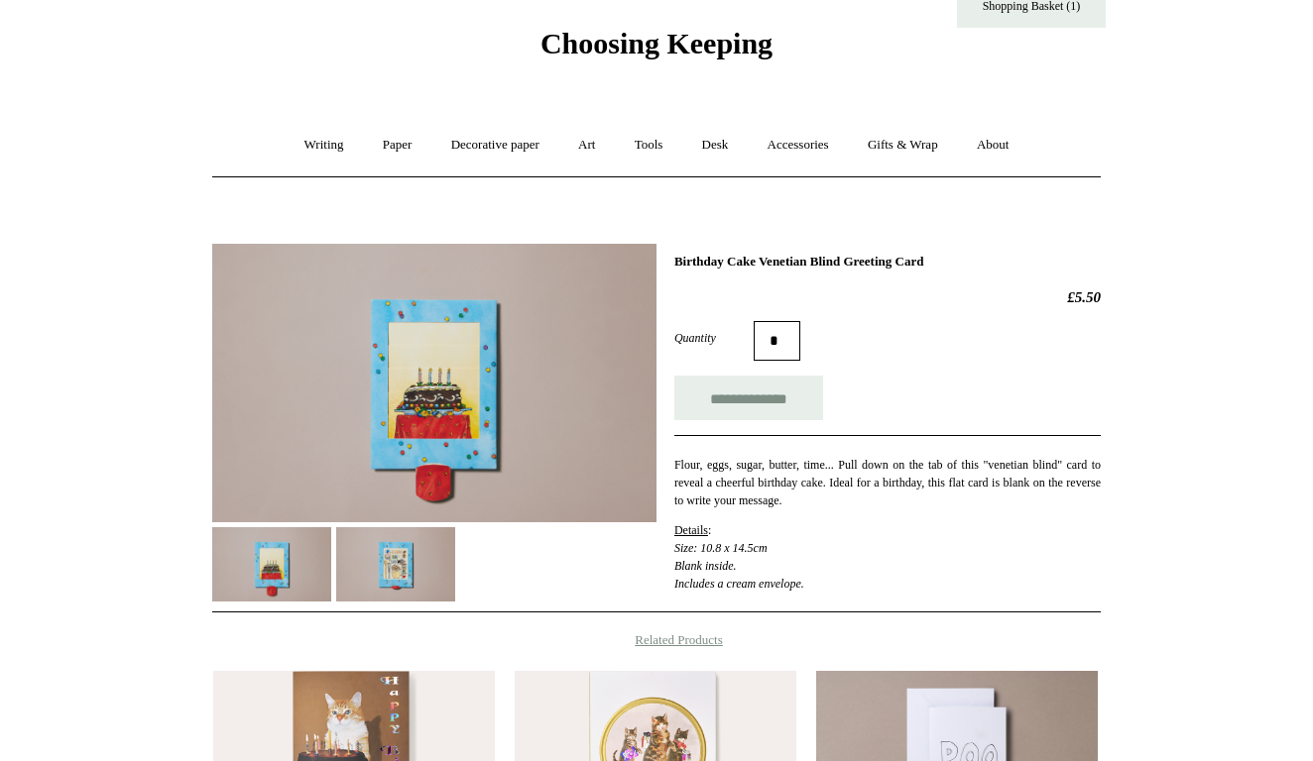
scroll to position [61, 0]
click at [415, 570] on img at bounding box center [395, 563] width 119 height 74
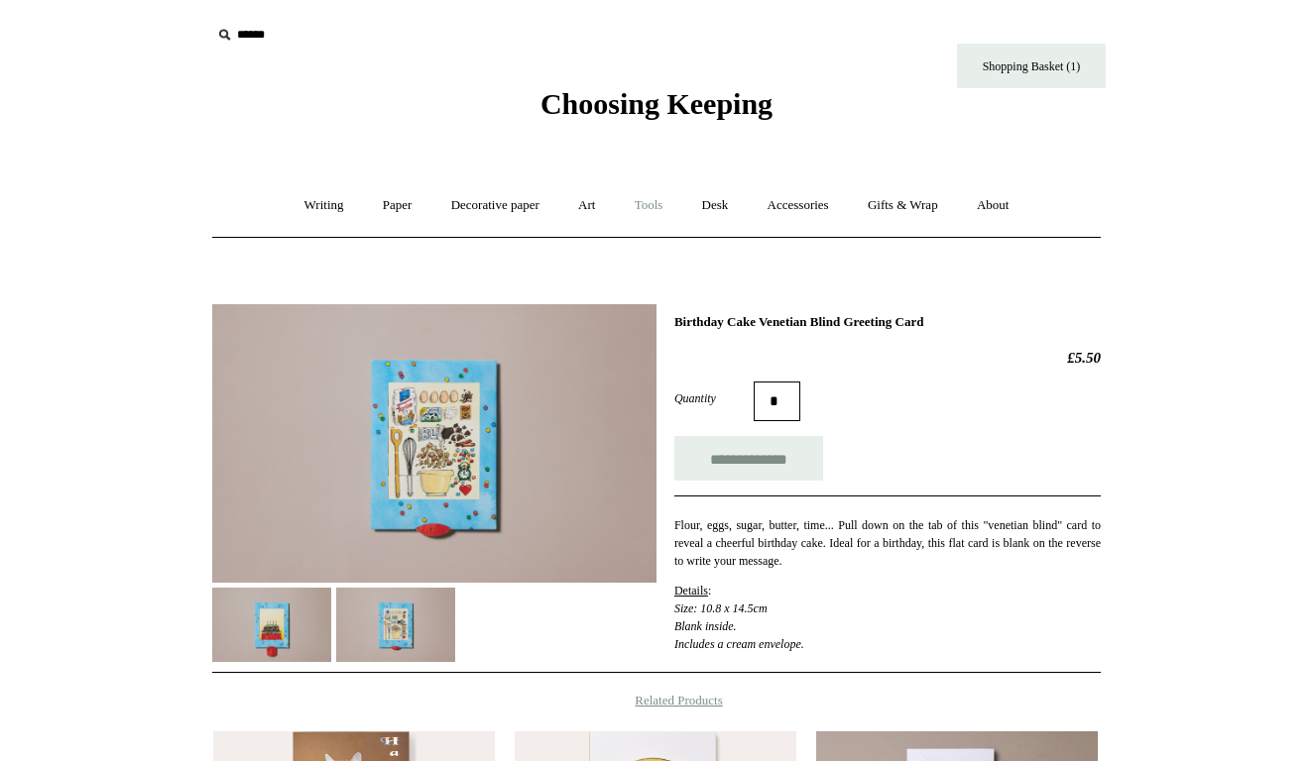
scroll to position [0, 0]
click at [656, 197] on link "Tools +" at bounding box center [649, 205] width 64 height 53
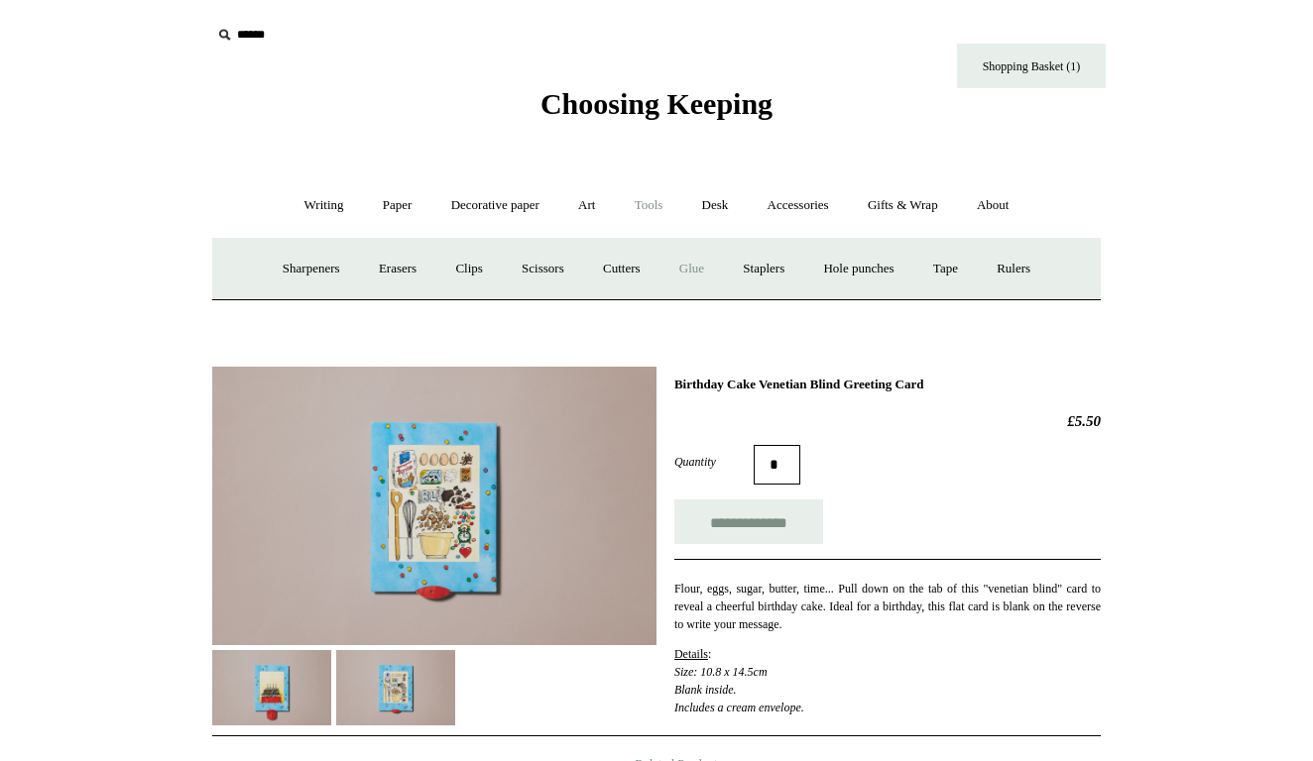
click at [697, 265] on link "Glue" at bounding box center [691, 269] width 60 height 53
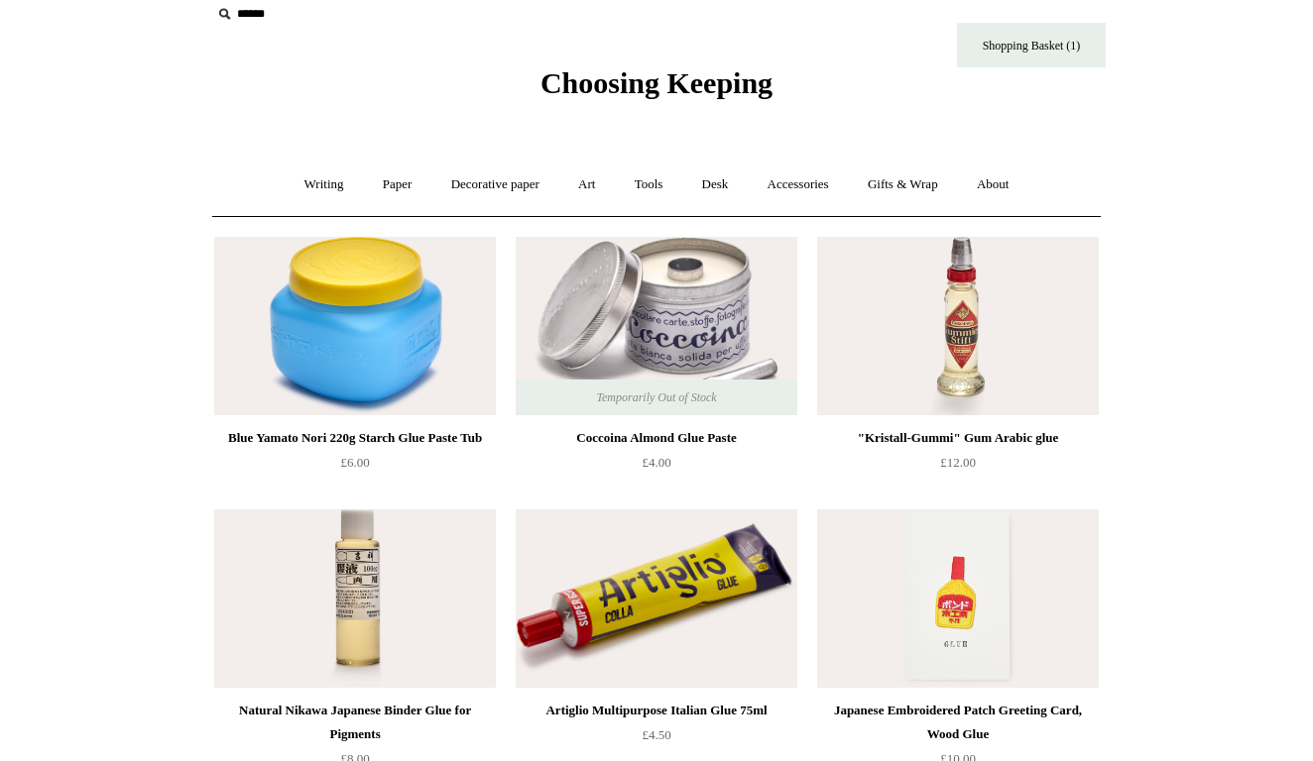
scroll to position [21, 0]
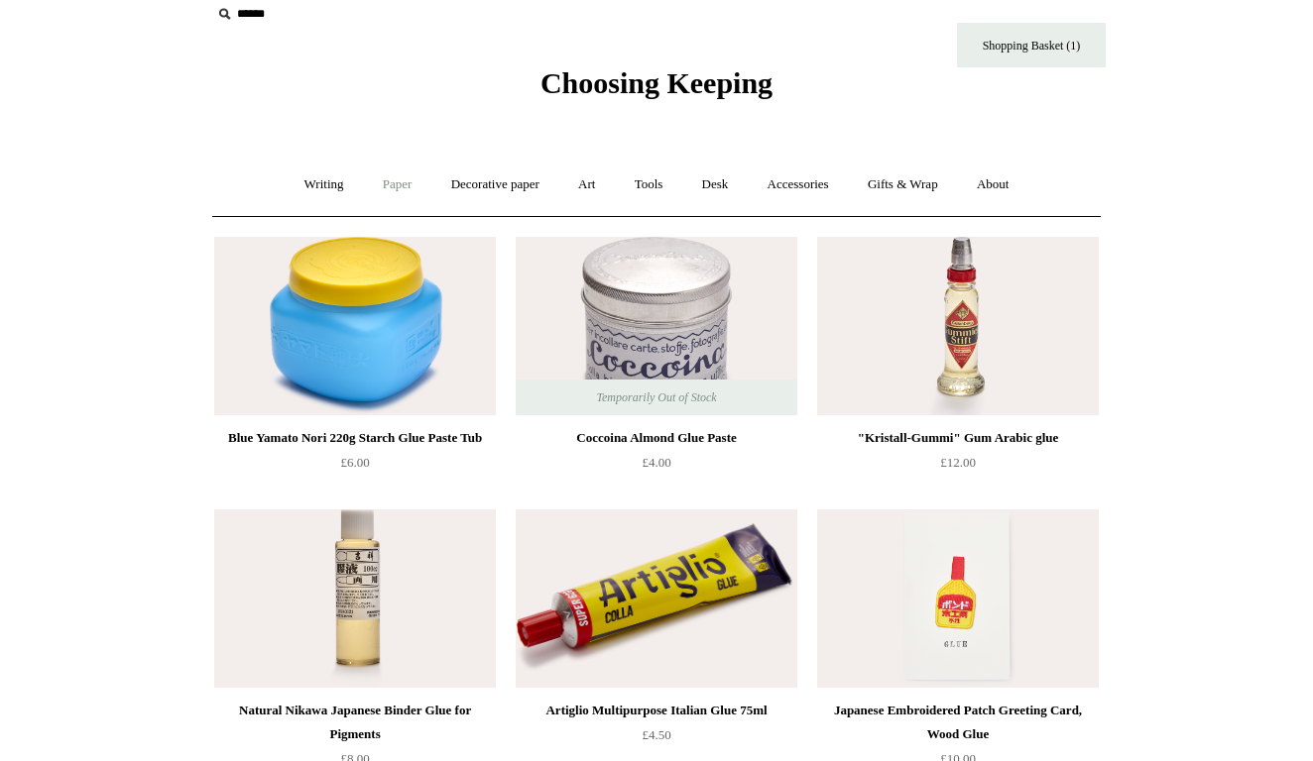
click at [397, 183] on link "Paper +" at bounding box center [397, 185] width 65 height 53
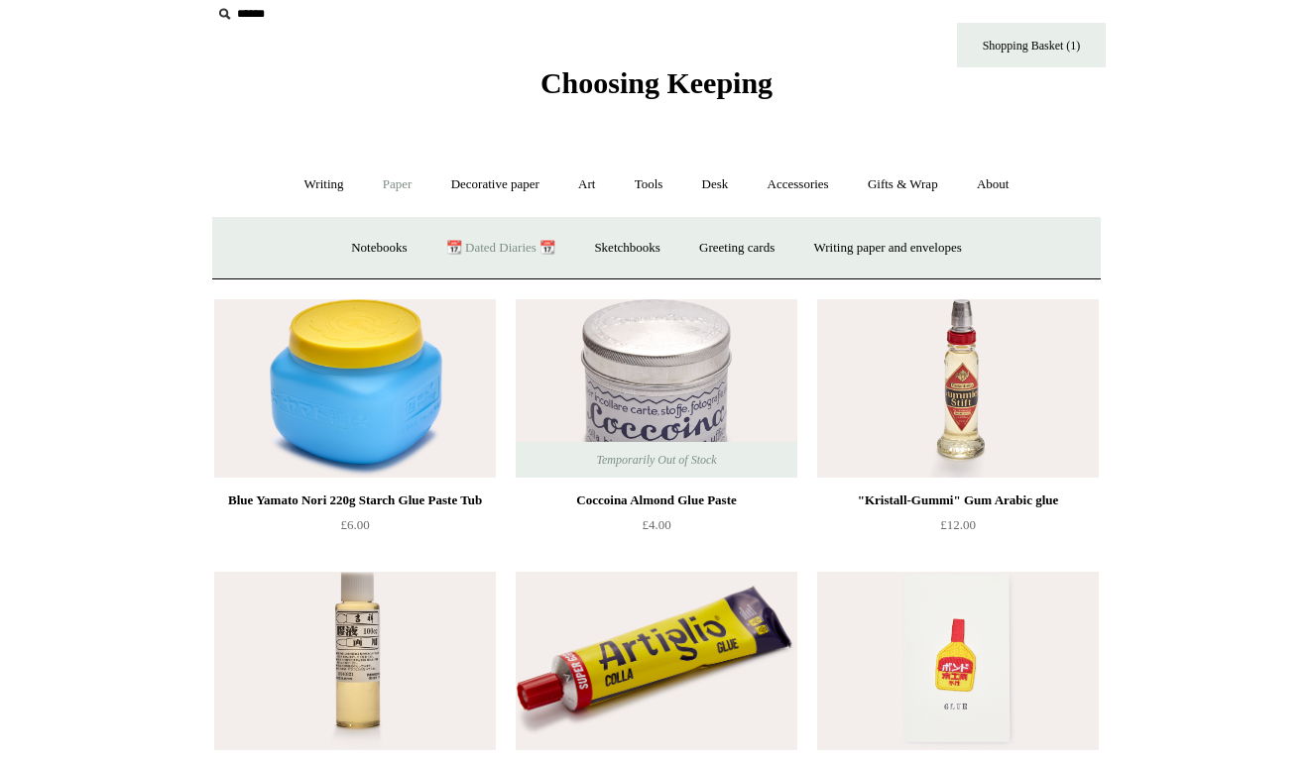
click at [482, 249] on link "📆 Dated Diaries 📆" at bounding box center [500, 248] width 145 height 53
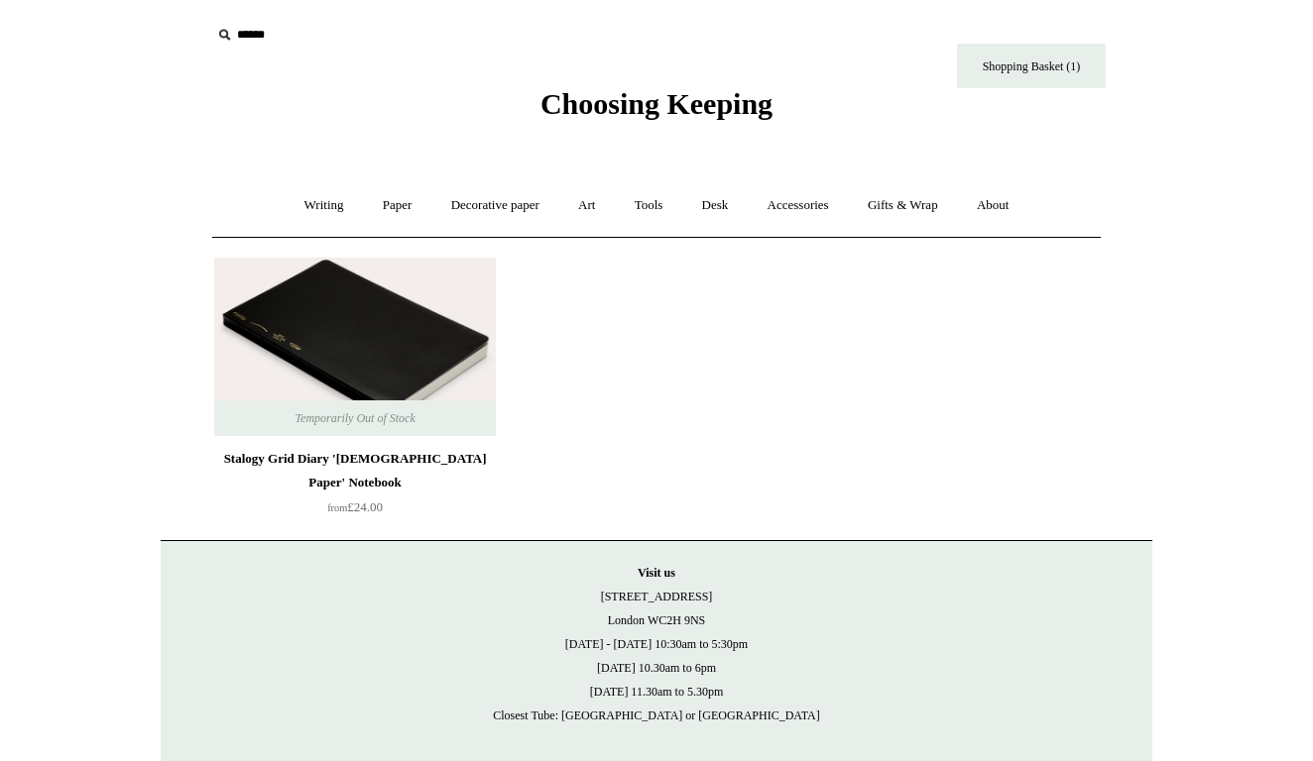
click at [404, 383] on img at bounding box center [355, 347] width 282 height 178
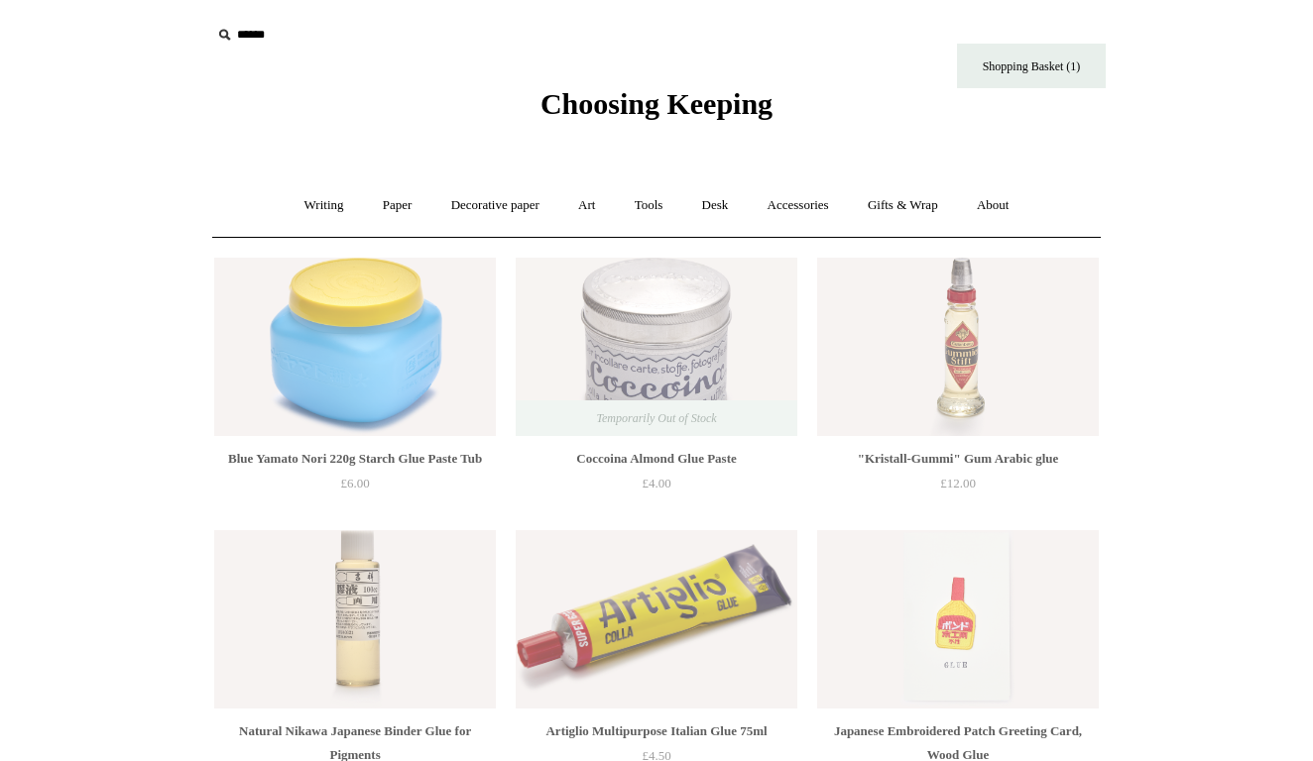
scroll to position [21, 0]
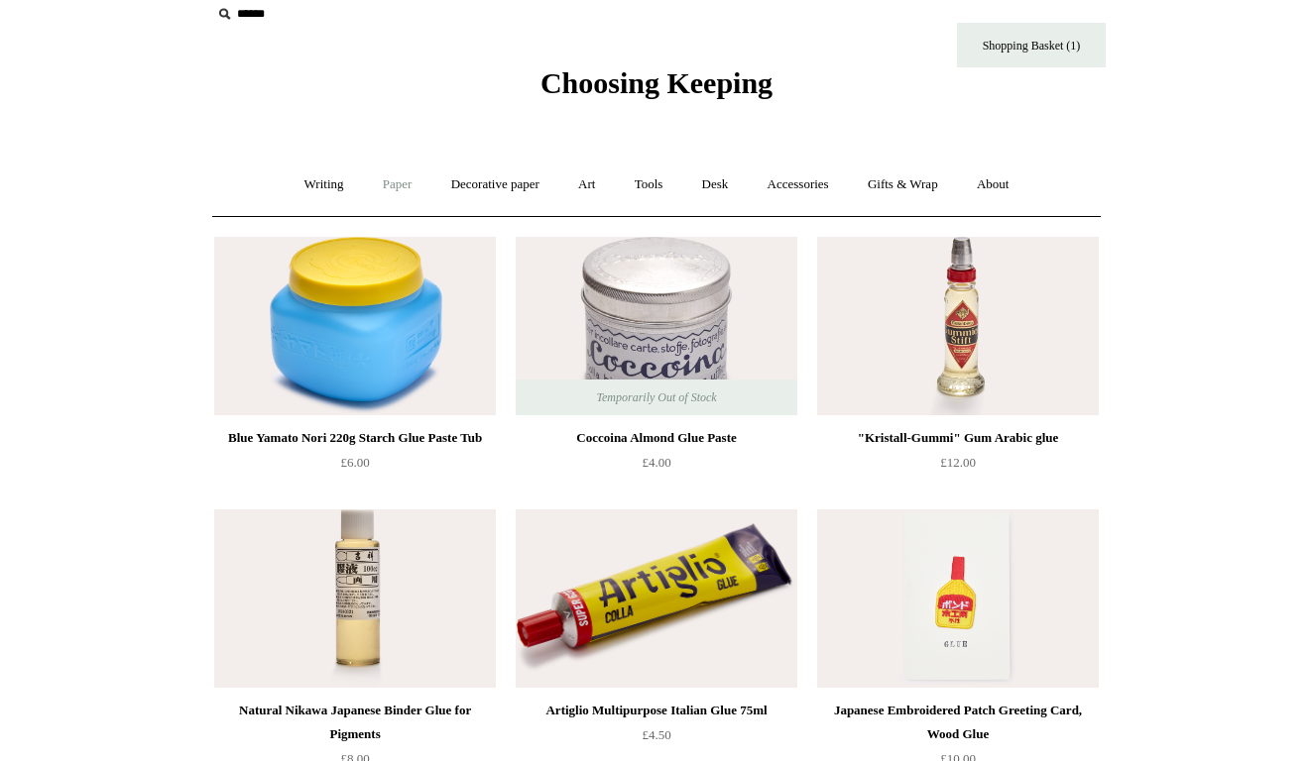
click at [382, 179] on link "Paper +" at bounding box center [397, 185] width 65 height 53
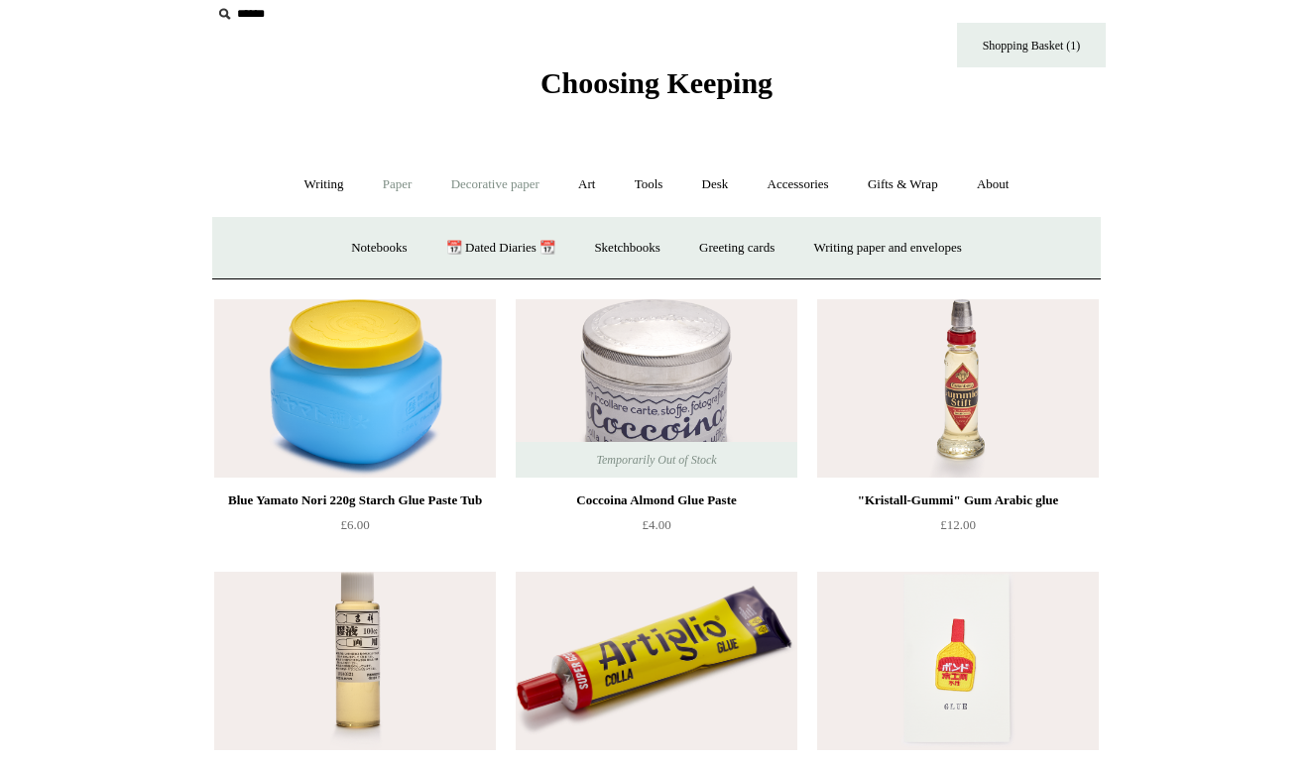
click at [505, 190] on link "Decorative paper +" at bounding box center [495, 185] width 124 height 53
click at [591, 180] on link "Art +" at bounding box center [586, 185] width 53 height 53
click at [643, 183] on link "Tools +" at bounding box center [649, 185] width 64 height 53
click at [735, 187] on link "Desk +" at bounding box center [715, 185] width 62 height 53
click at [793, 190] on link "Accessories +" at bounding box center [797, 185] width 97 height 53
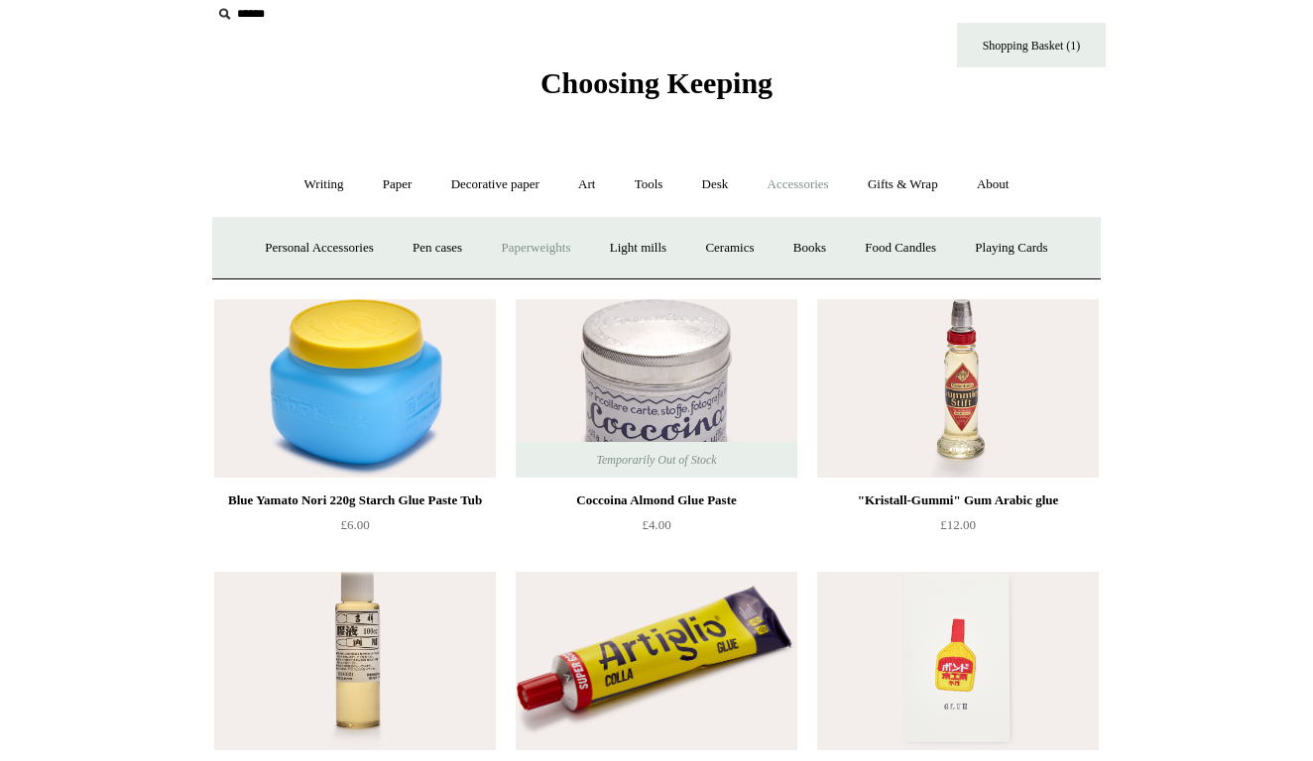
click at [564, 243] on link "Paperweights +" at bounding box center [535, 248] width 105 height 53
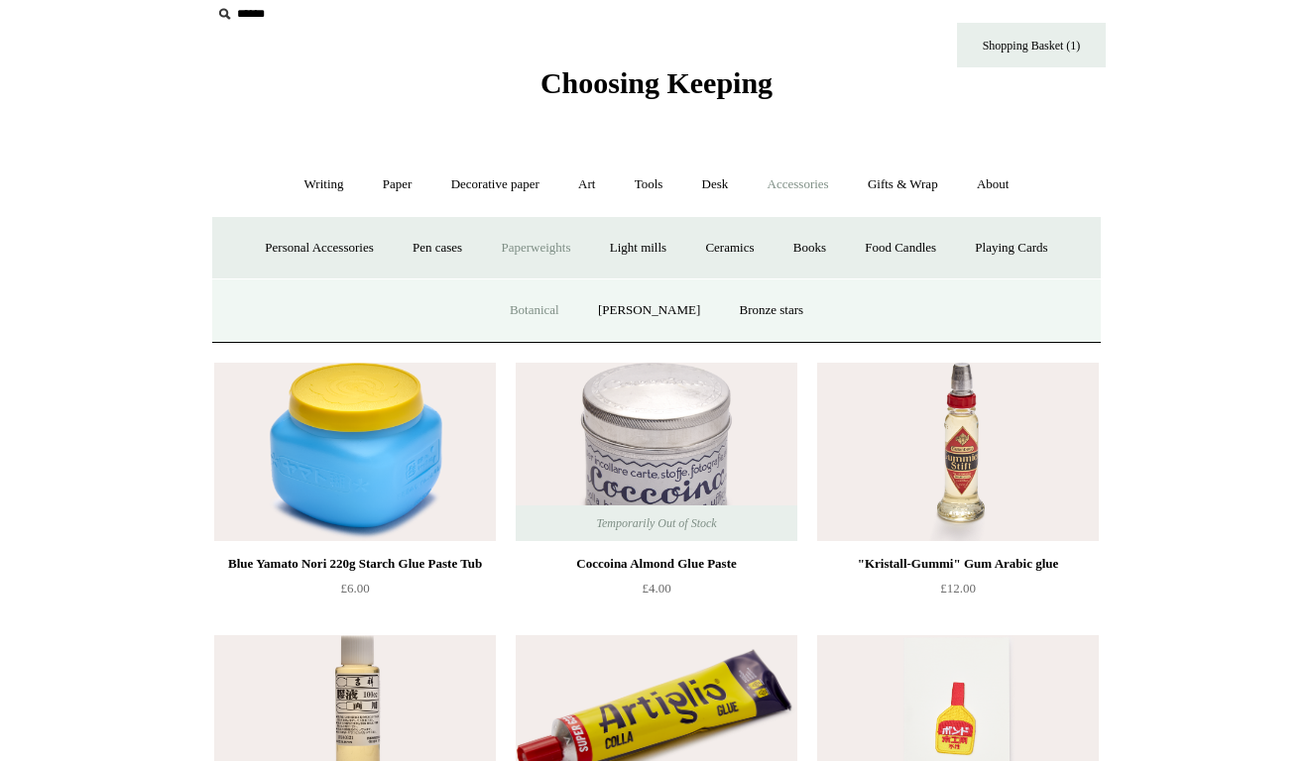
click at [566, 310] on link "Botanical" at bounding box center [534, 311] width 85 height 53
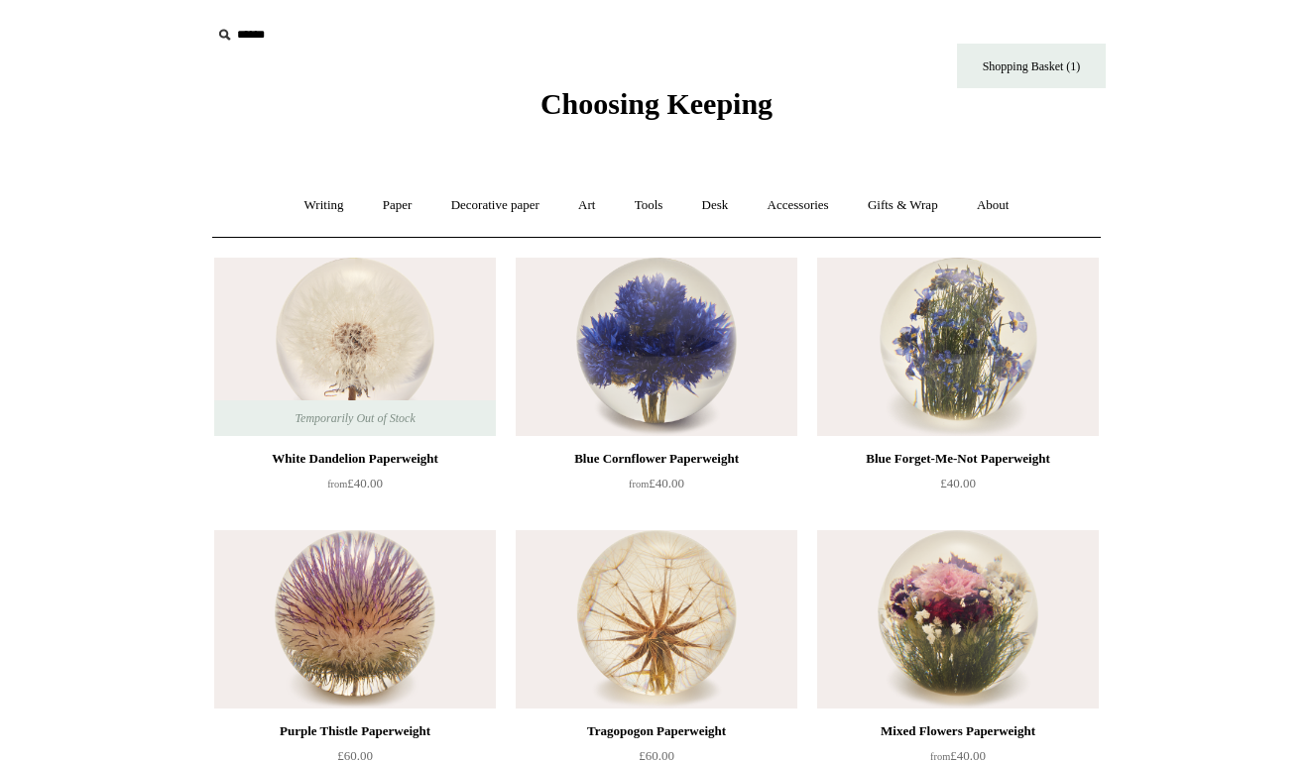
click at [639, 359] on img at bounding box center [657, 347] width 282 height 178
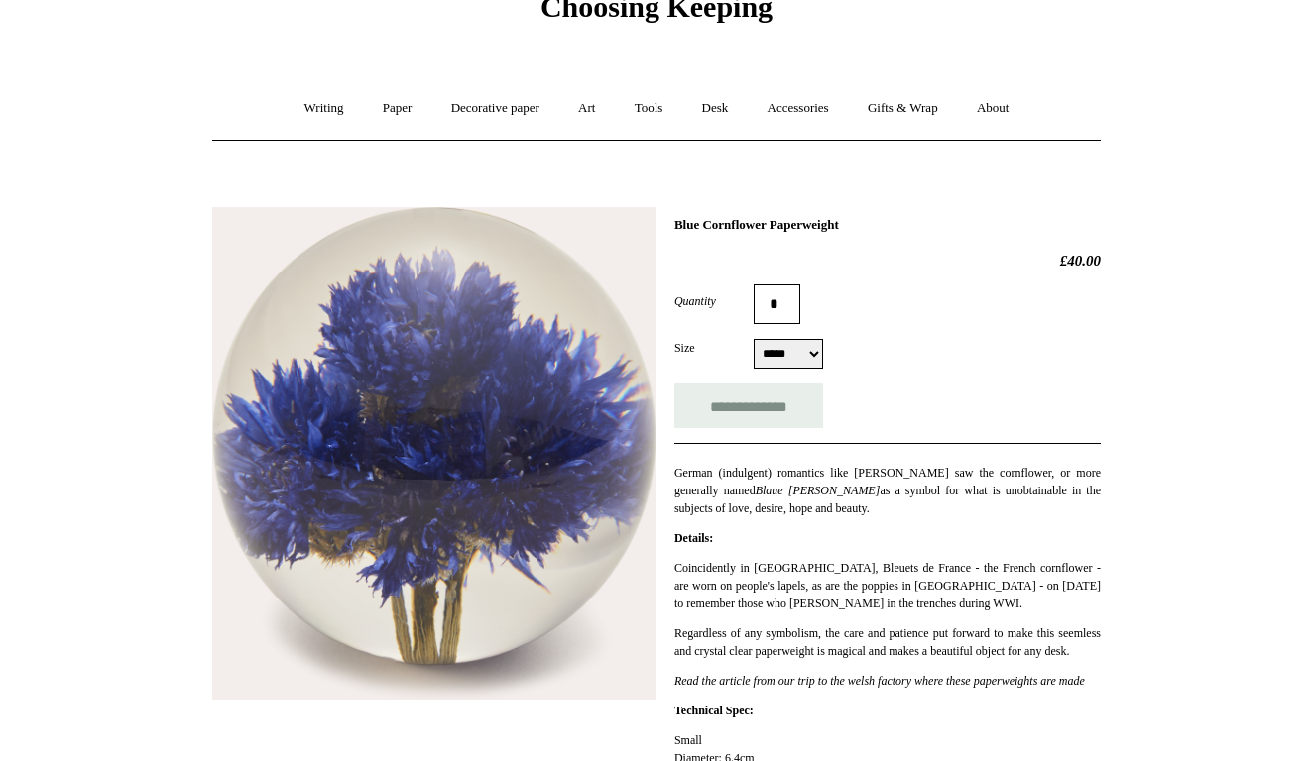
scroll to position [97, 0]
